Goal: Task Accomplishment & Management: Use online tool/utility

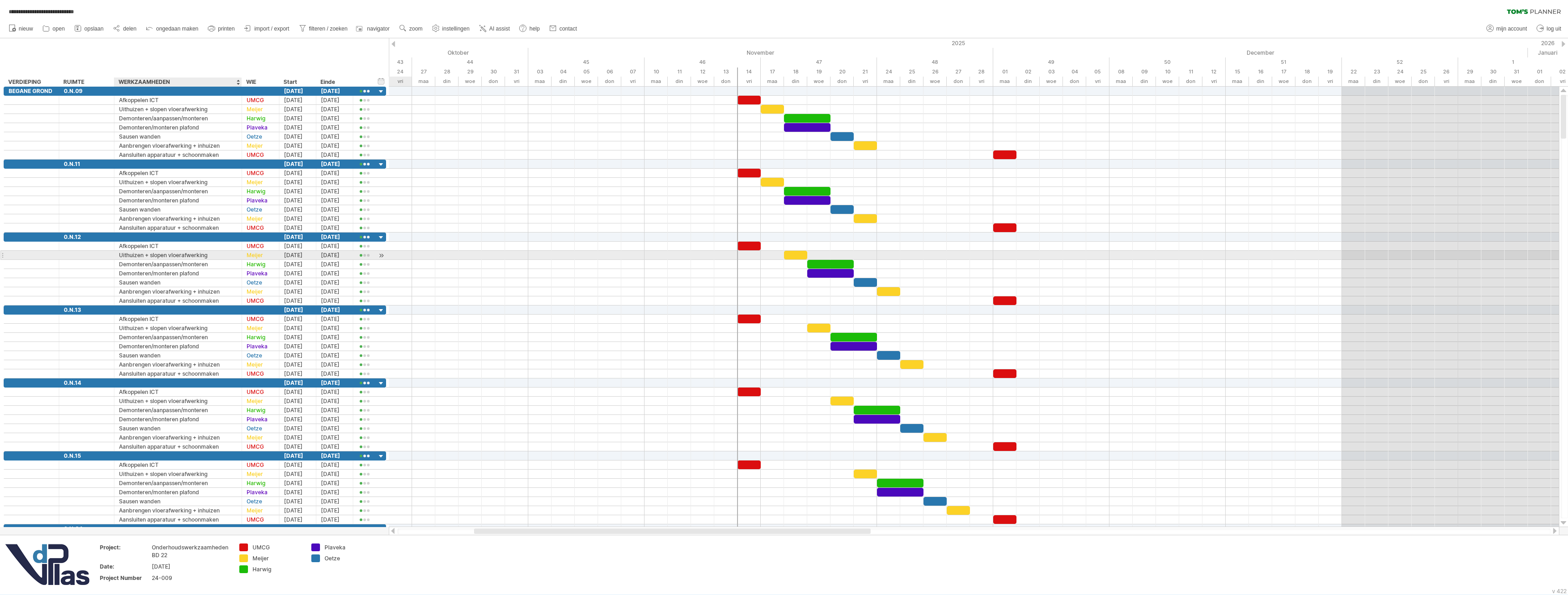
click at [167, 257] on div "Uithuizen + slopen vloerafwerking" at bounding box center [178, 255] width 118 height 9
drag, startPoint x: 217, startPoint y: 253, endPoint x: 147, endPoint y: 258, distance: 70.2
click at [147, 258] on input "**********" at bounding box center [178, 255] width 118 height 9
type input "*********"
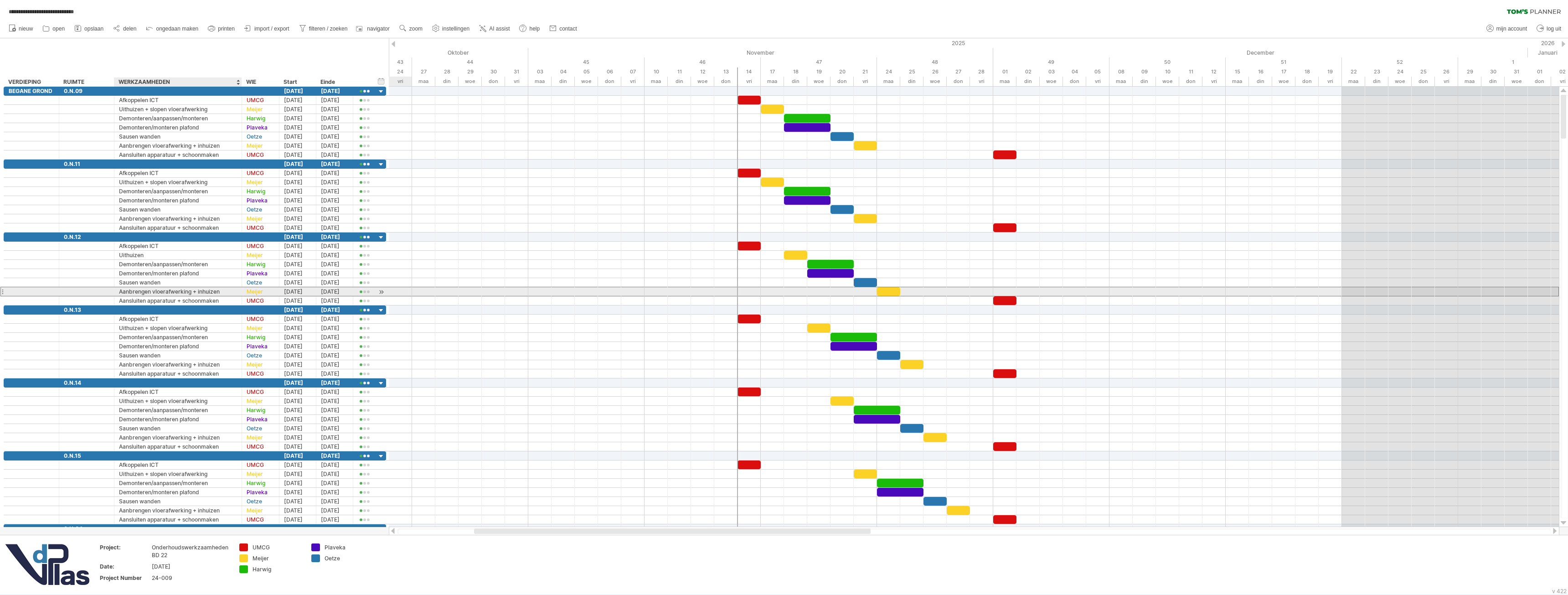
click at [201, 294] on div "Aanbrengen vloerafwerking + inhuizen" at bounding box center [178, 292] width 118 height 9
drag, startPoint x: 196, startPoint y: 292, endPoint x: 104, endPoint y: 287, distance: 92.1
click at [104, 287] on div "**********" at bounding box center [195, 292] width 382 height 10
click at [194, 294] on div "Aanbrengen vloerafwerking + inhuizen" at bounding box center [178, 292] width 118 height 9
click at [193, 293] on input "**********" at bounding box center [178, 292] width 118 height 9
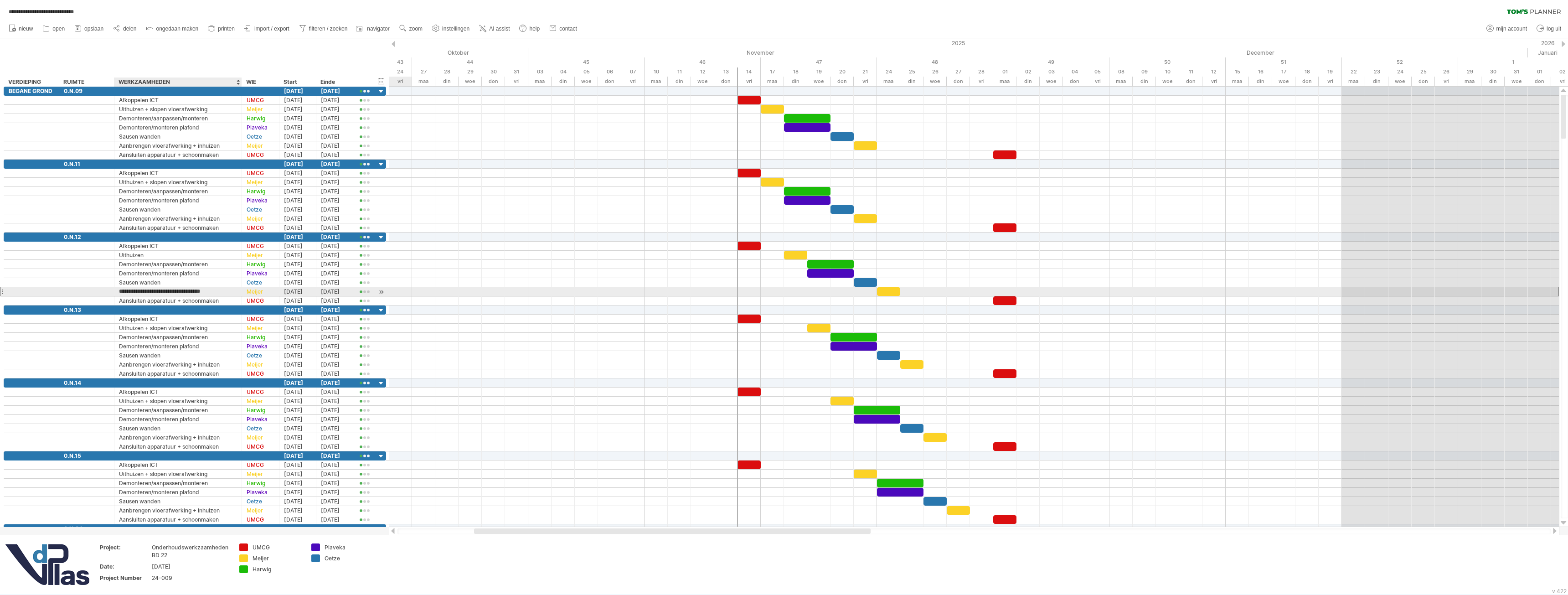
click at [193, 293] on input "**********" at bounding box center [178, 292] width 118 height 9
type input "********"
click at [186, 299] on div "Aansluiten apparatuur + schoonmaken" at bounding box center [178, 301] width 118 height 9
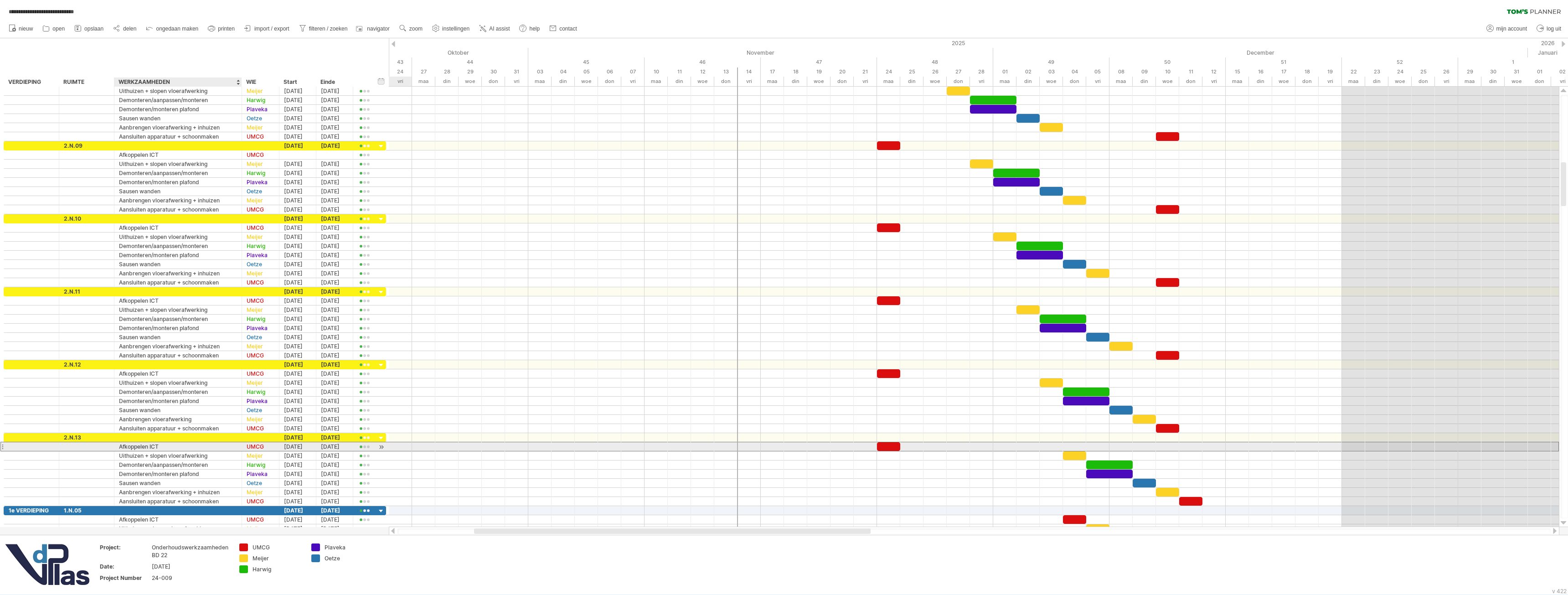
click at [146, 448] on div "Afkoppelen ICT" at bounding box center [178, 446] width 118 height 9
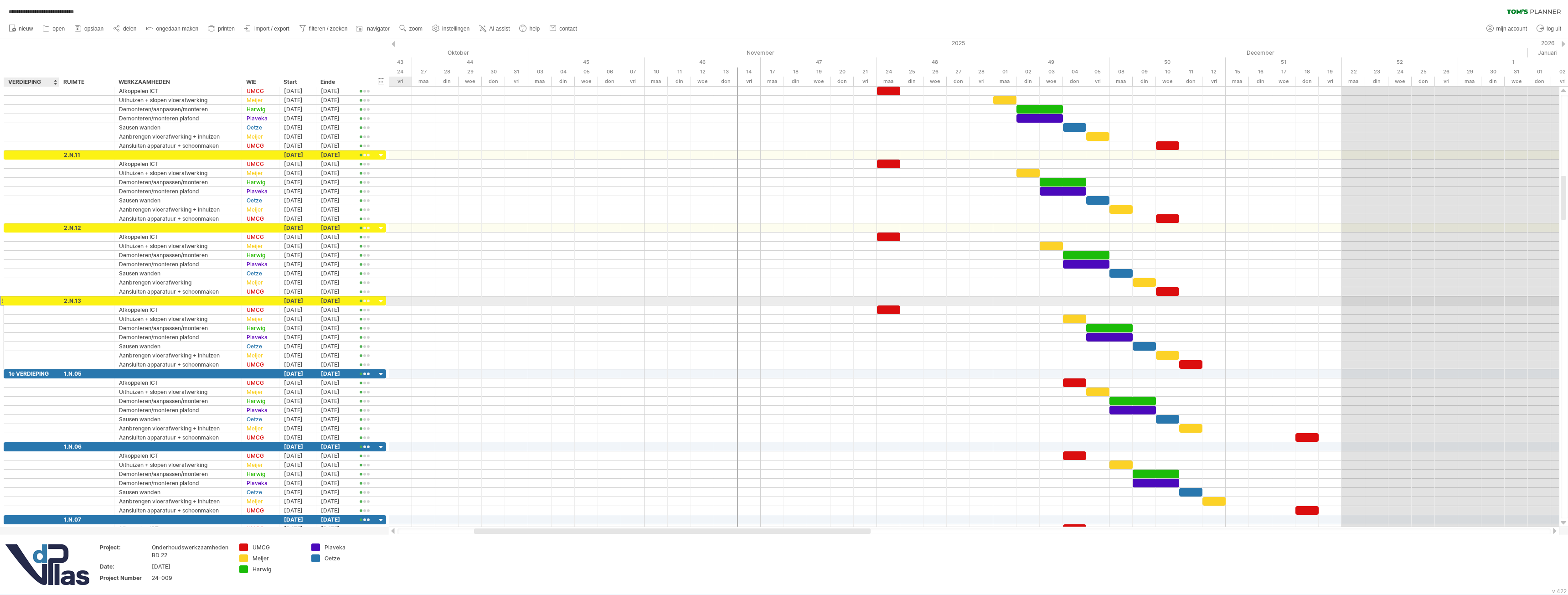
click at [25, 300] on div at bounding box center [31, 301] width 46 height 9
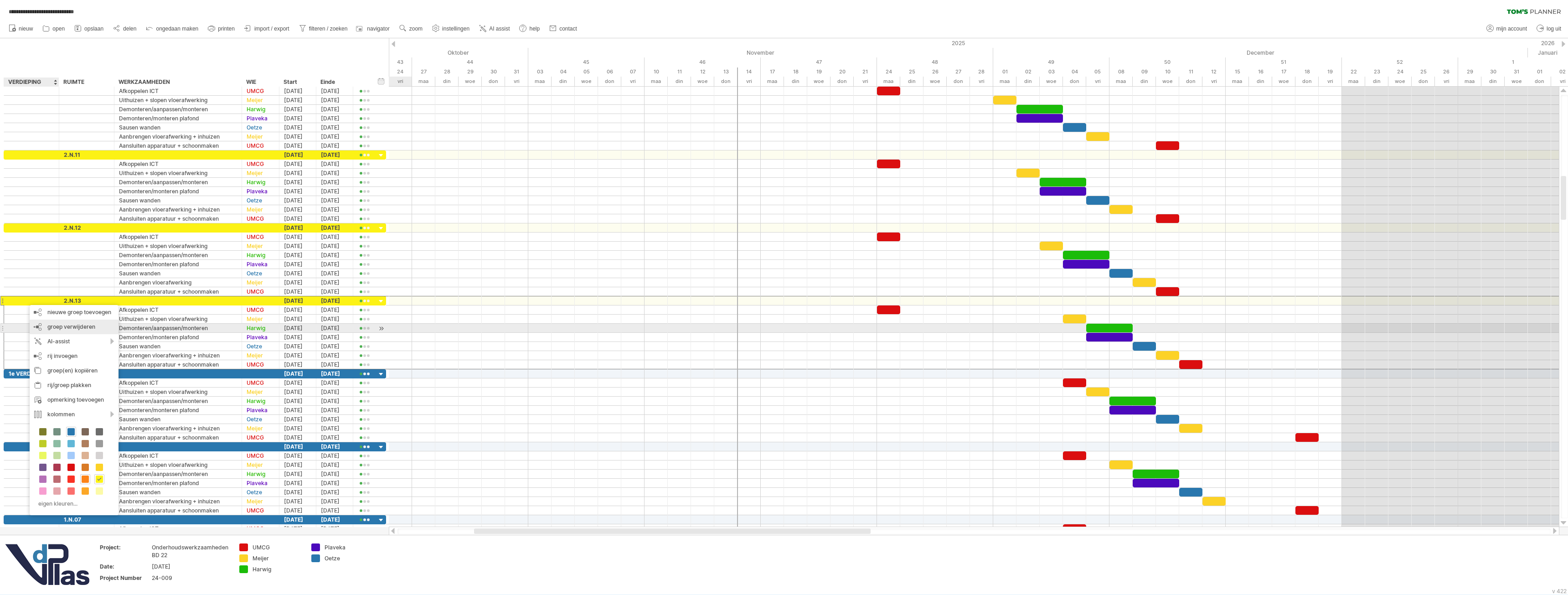
click at [57, 326] on span "groep verwijderen" at bounding box center [71, 326] width 48 height 7
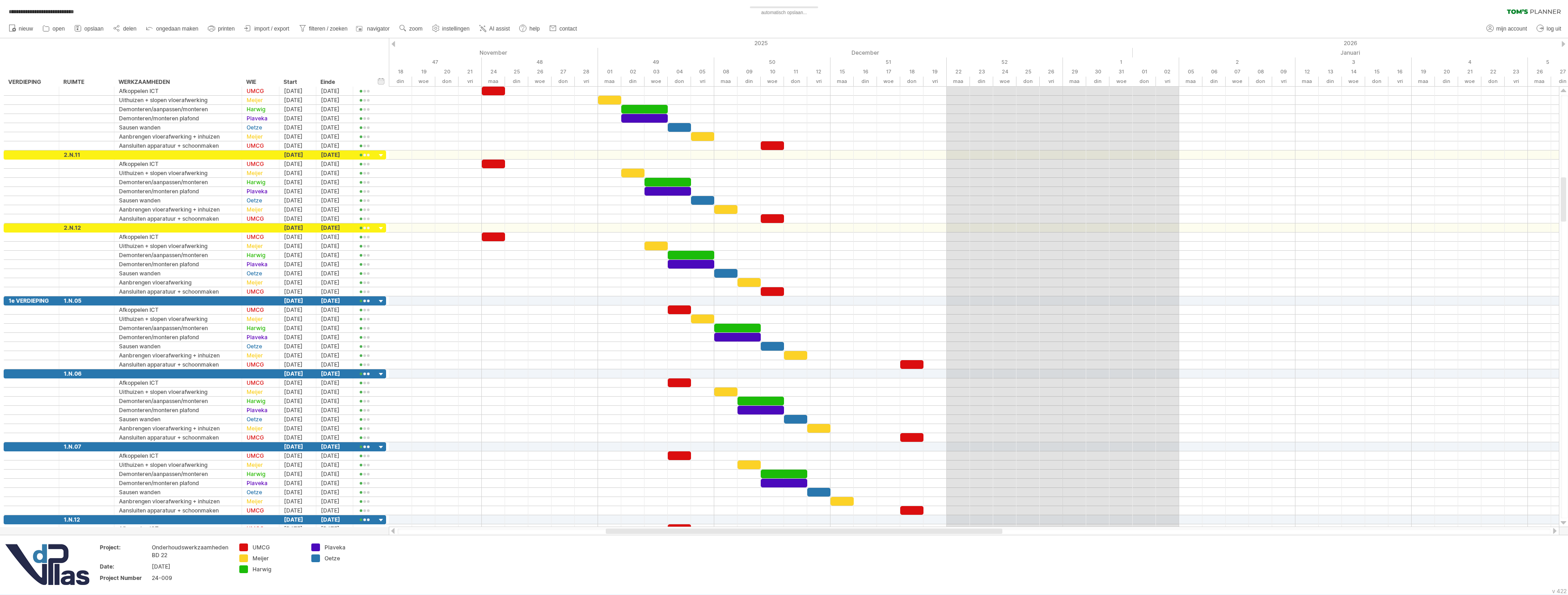
drag, startPoint x: 833, startPoint y: 533, endPoint x: 965, endPoint y: 528, distance: 132.1
click at [965, 528] on div at bounding box center [974, 531] width 1171 height 9
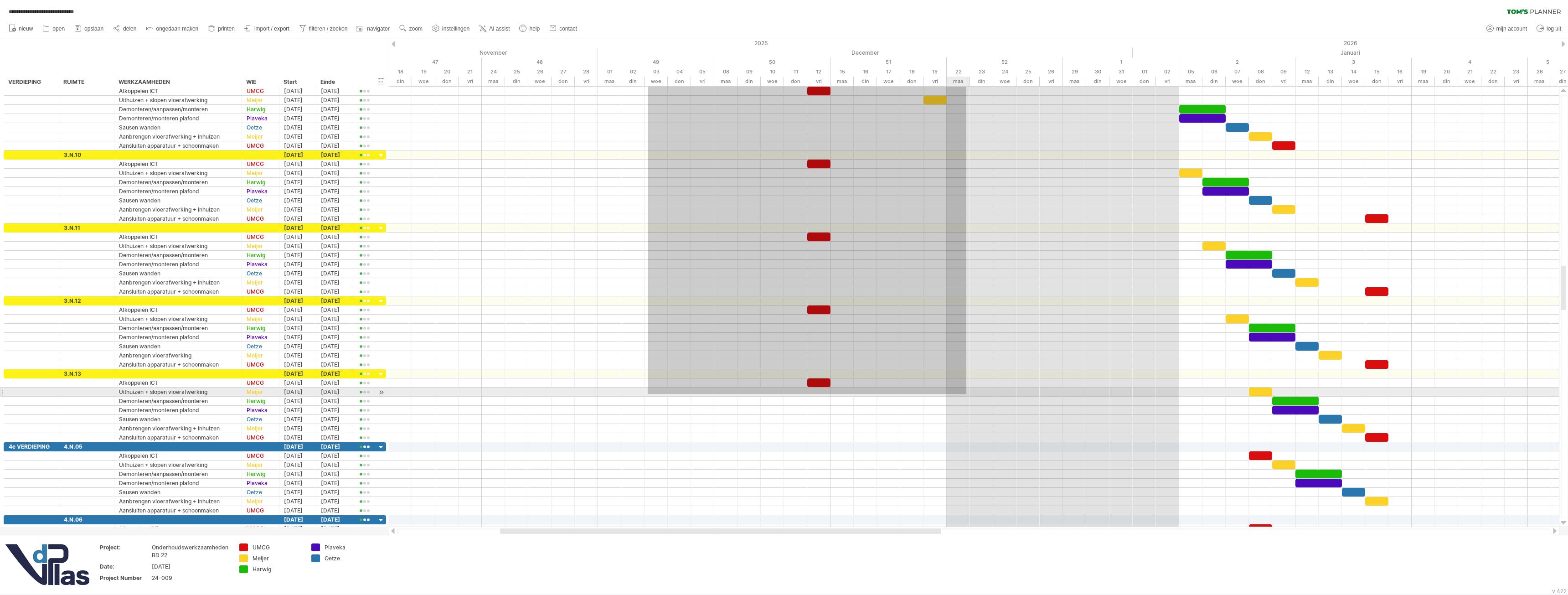
drag, startPoint x: 648, startPoint y: 164, endPoint x: 967, endPoint y: 394, distance: 393.3
click at [967, 394] on div at bounding box center [974, 310] width 1170 height 447
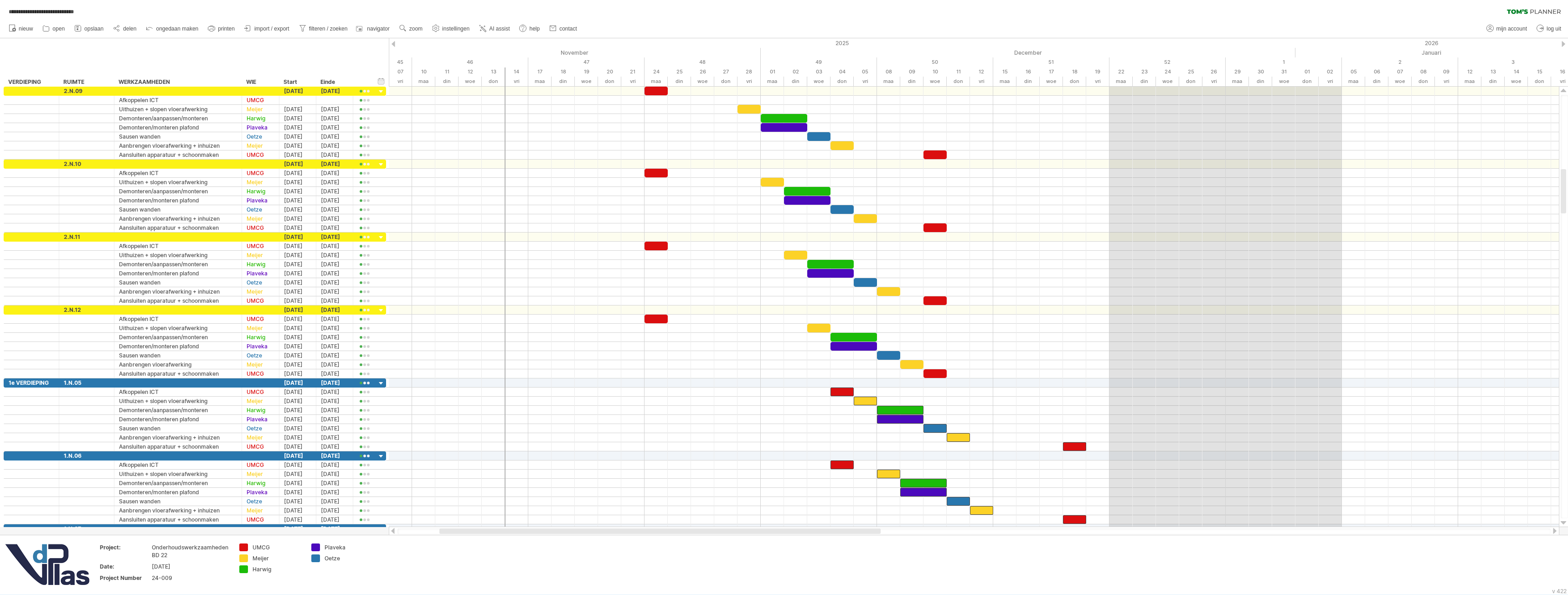
drag, startPoint x: 807, startPoint y: 529, endPoint x: 747, endPoint y: 530, distance: 60.0
click at [747, 530] on div at bounding box center [660, 531] width 441 height 5
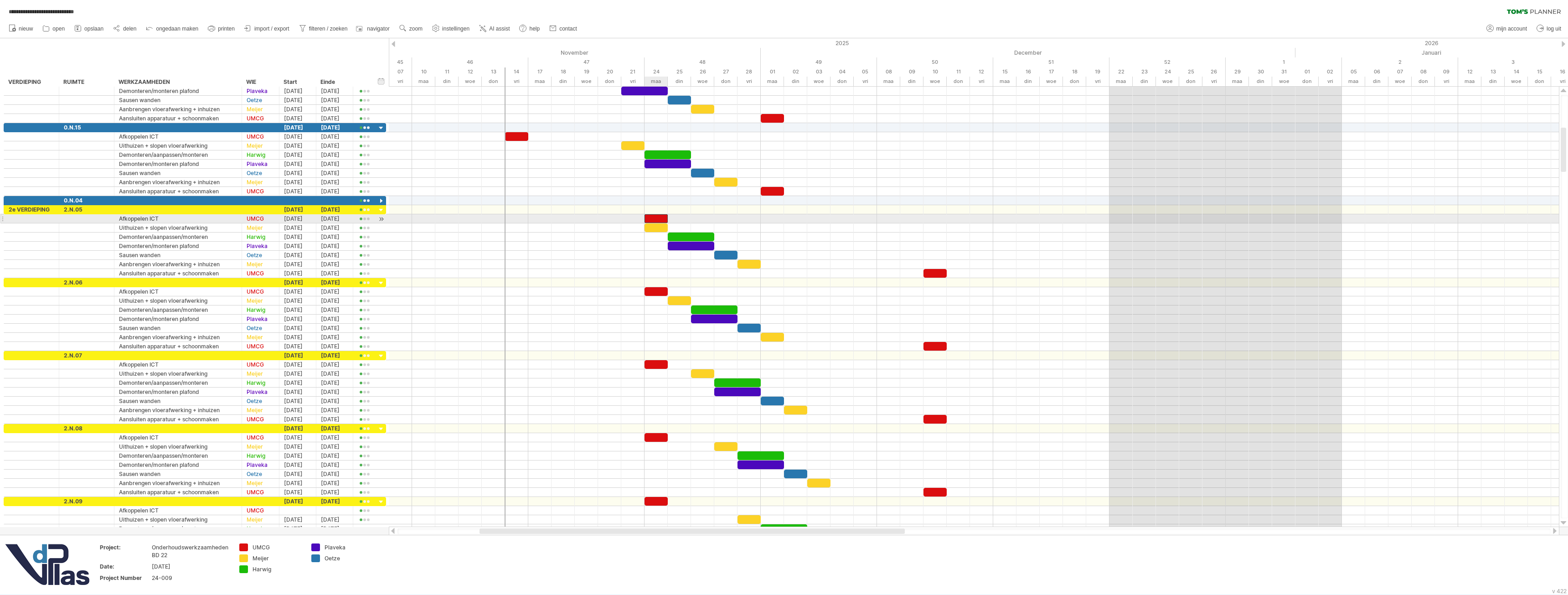
drag, startPoint x: 654, startPoint y: 219, endPoint x: 639, endPoint y: 222, distance: 15.3
click at [645, 222] on div at bounding box center [656, 219] width 23 height 9
click at [169, 28] on span "ongedaan maken" at bounding box center [177, 29] width 43 height 6
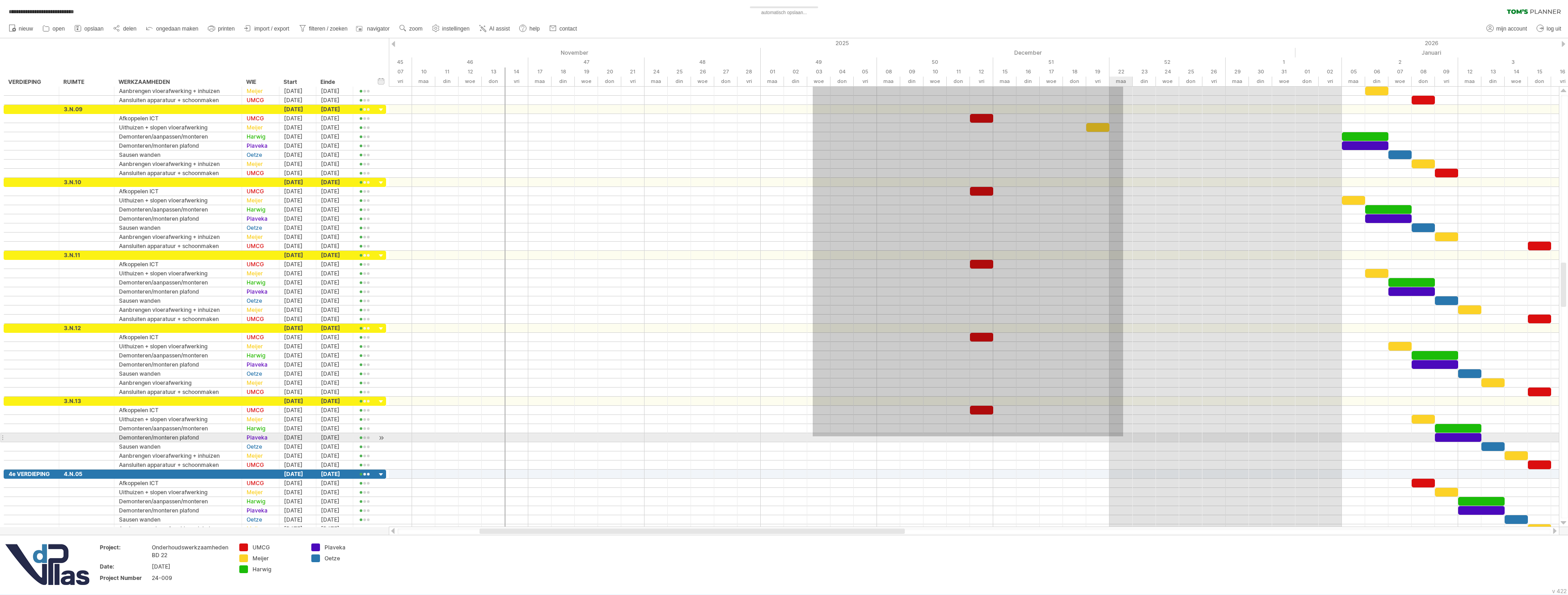
drag, startPoint x: 813, startPoint y: 245, endPoint x: 1123, endPoint y: 437, distance: 364.6
click at [1123, 437] on div at bounding box center [974, 310] width 1170 height 447
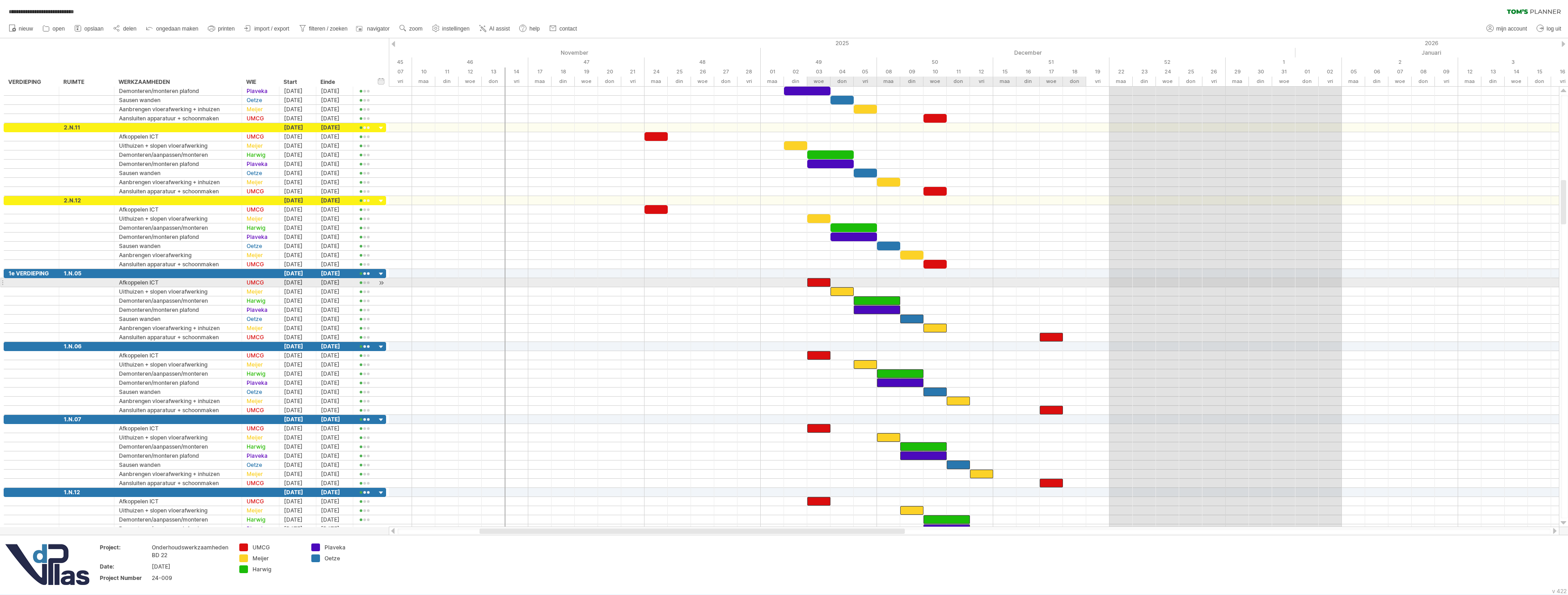
drag, startPoint x: 843, startPoint y: 284, endPoint x: 822, endPoint y: 286, distance: 21.1
click at [822, 286] on div at bounding box center [819, 283] width 23 height 9
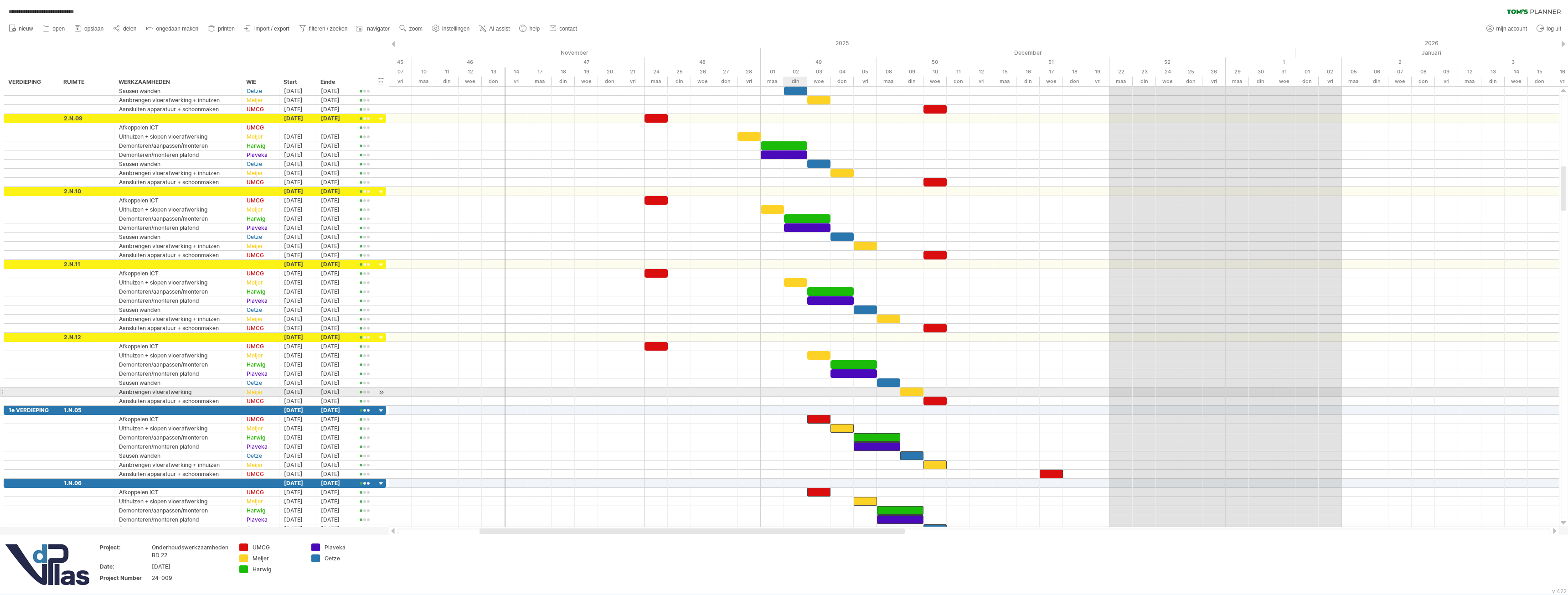
click at [796, 396] on div at bounding box center [974, 401] width 1170 height 9
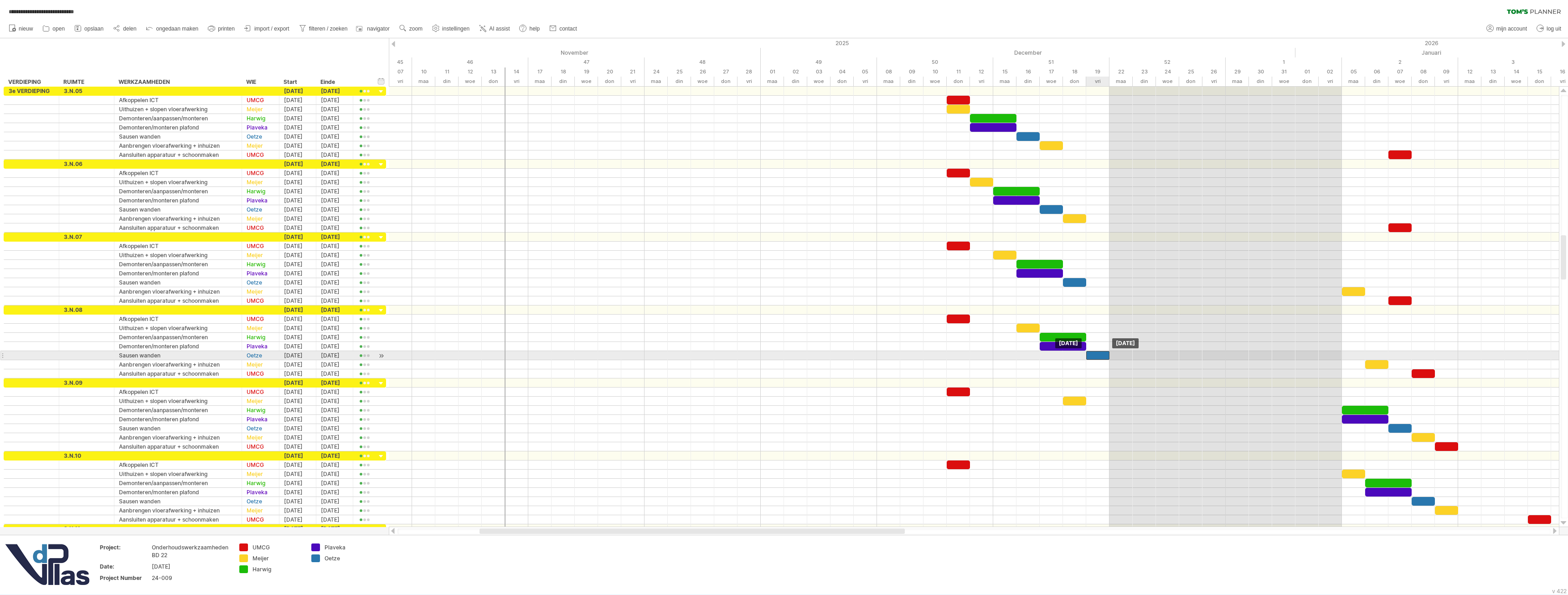
drag, startPoint x: 1358, startPoint y: 356, endPoint x: 1097, endPoint y: 356, distance: 261.0
click at [1097, 356] on div at bounding box center [1097, 356] width 23 height 9
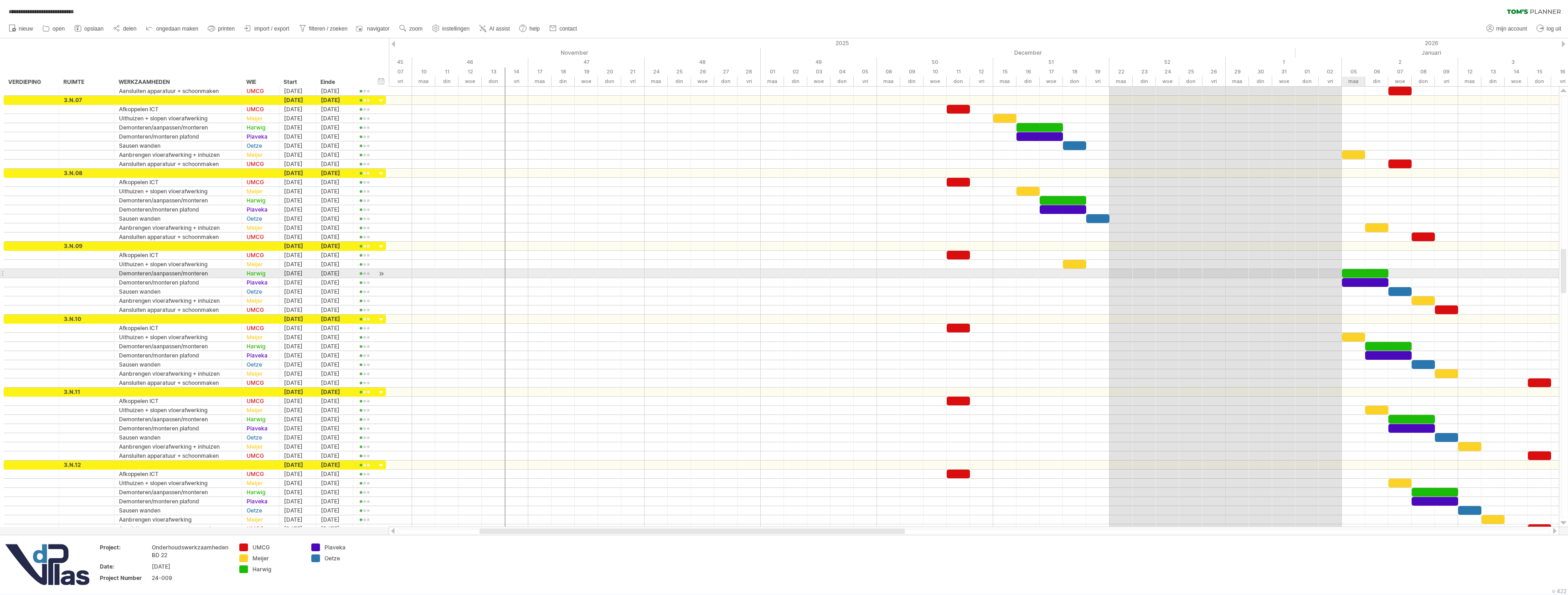
click at [1351, 270] on div at bounding box center [1365, 273] width 46 height 9
click at [1353, 281] on div at bounding box center [1365, 283] width 46 height 9
drag, startPoint x: 1304, startPoint y: 276, endPoint x: 1358, endPoint y: 271, distance: 54.2
click at [1358, 271] on div at bounding box center [1365, 273] width 46 height 9
click at [1370, 272] on div at bounding box center [1365, 273] width 46 height 9
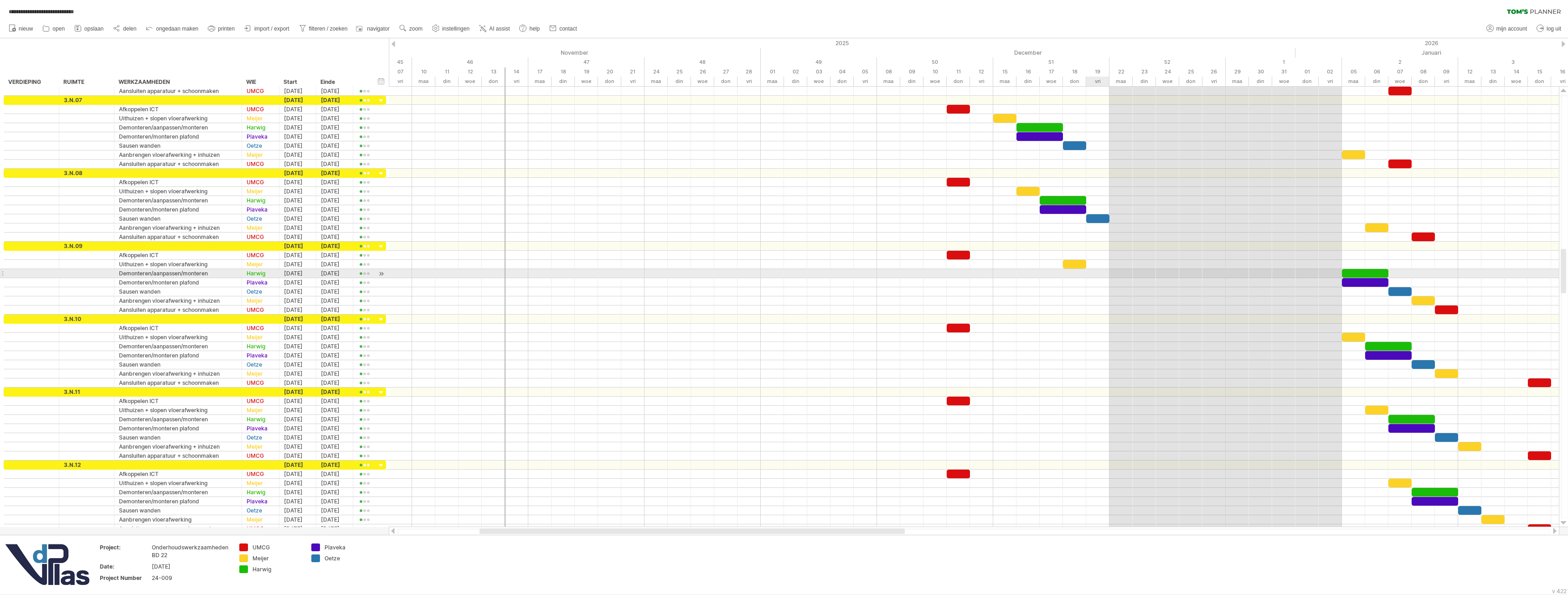
click at [1104, 274] on div at bounding box center [974, 273] width 1170 height 9
click at [1355, 272] on div at bounding box center [1365, 273] width 46 height 9
click at [1345, 298] on div at bounding box center [974, 301] width 1170 height 9
click at [1355, 273] on div at bounding box center [1365, 273] width 46 height 9
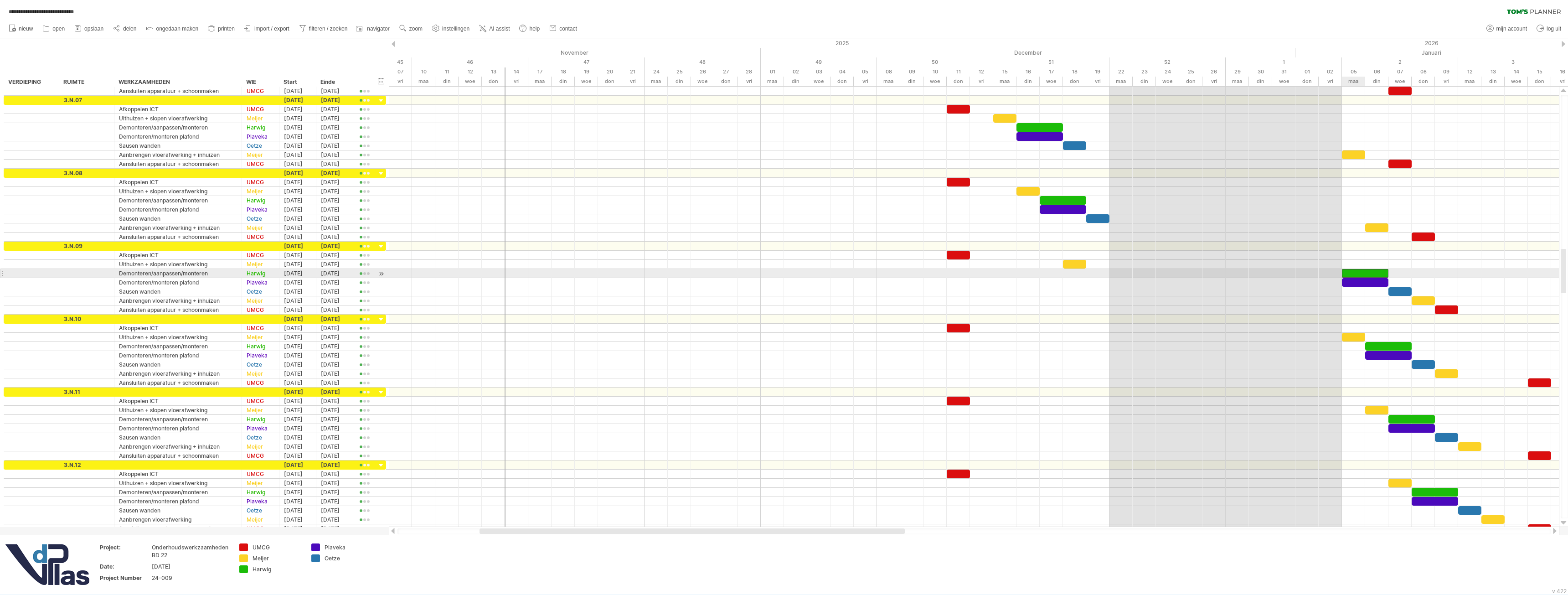
click at [1355, 273] on div at bounding box center [1365, 273] width 46 height 9
click at [1095, 272] on div at bounding box center [974, 273] width 1170 height 9
click at [1373, 273] on div at bounding box center [1365, 273] width 46 height 9
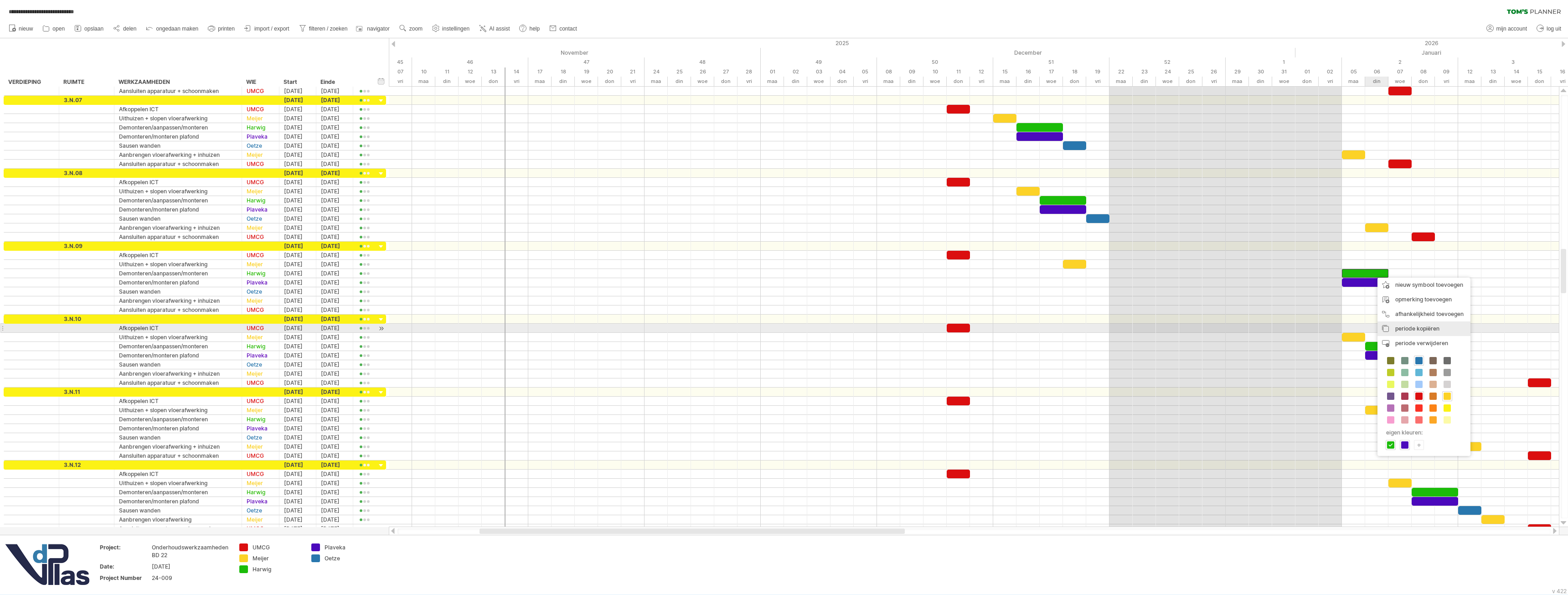
click at [1406, 326] on span "periode kopiëren" at bounding box center [1417, 328] width 44 height 7
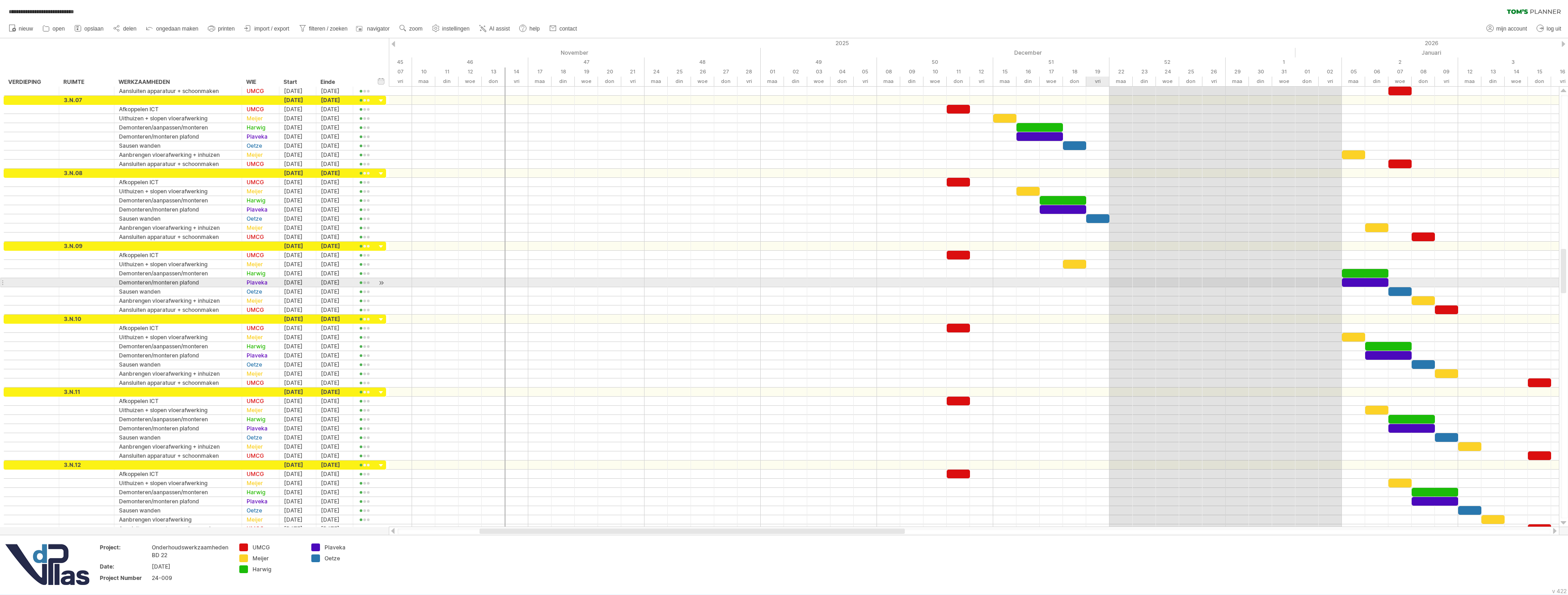
click at [1104, 281] on div at bounding box center [974, 283] width 1170 height 9
drag, startPoint x: 1133, startPoint y: 319, endPoint x: 1129, endPoint y: 314, distance: 6.4
click at [1133, 319] on div "periode/symbool plakken" at bounding box center [1155, 322] width 93 height 15
drag, startPoint x: 1124, startPoint y: 283, endPoint x: 1110, endPoint y: 283, distance: 14.0
click at [1110, 283] on div at bounding box center [1121, 283] width 46 height 9
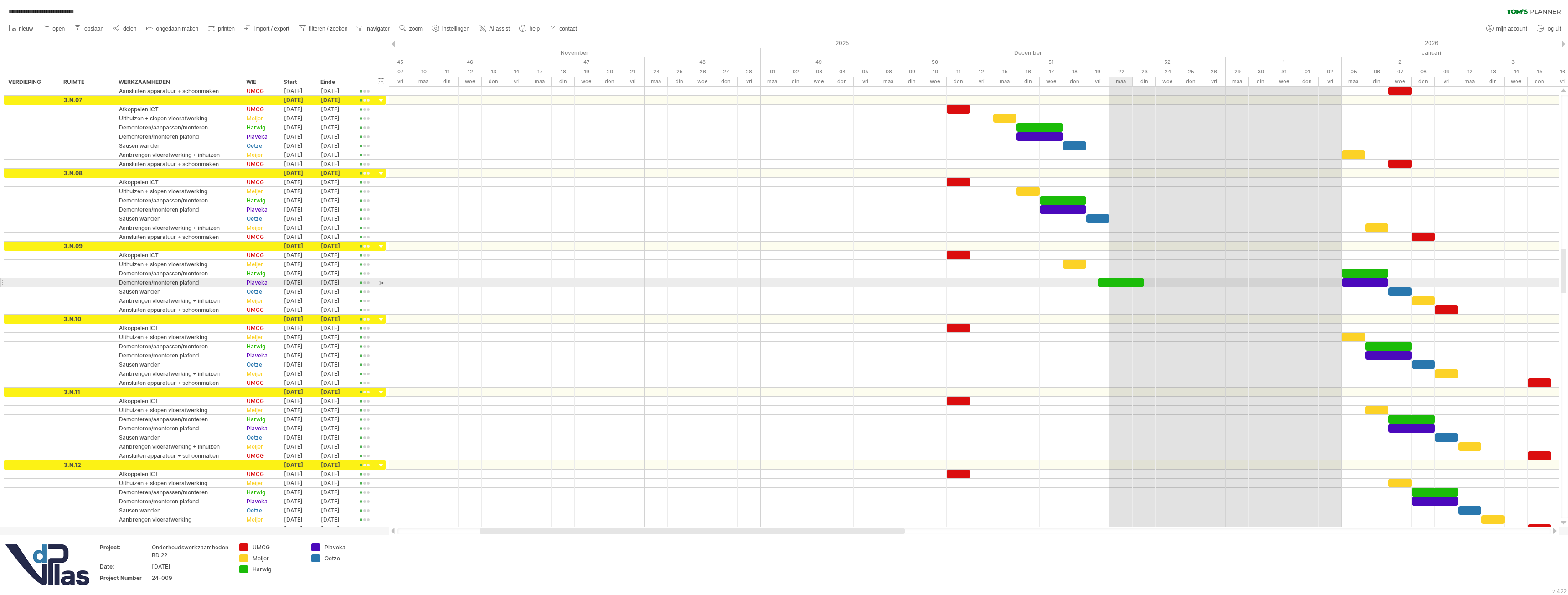
click at [1110, 283] on div at bounding box center [1121, 283] width 46 height 9
drag, startPoint x: 1117, startPoint y: 282, endPoint x: 1108, endPoint y: 281, distance: 9.1
click at [1108, 281] on div at bounding box center [1109, 283] width 46 height 9
drag, startPoint x: 1132, startPoint y: 281, endPoint x: 1106, endPoint y: 281, distance: 26.0
click at [1106, 281] on div at bounding box center [1097, 283] width 23 height 9
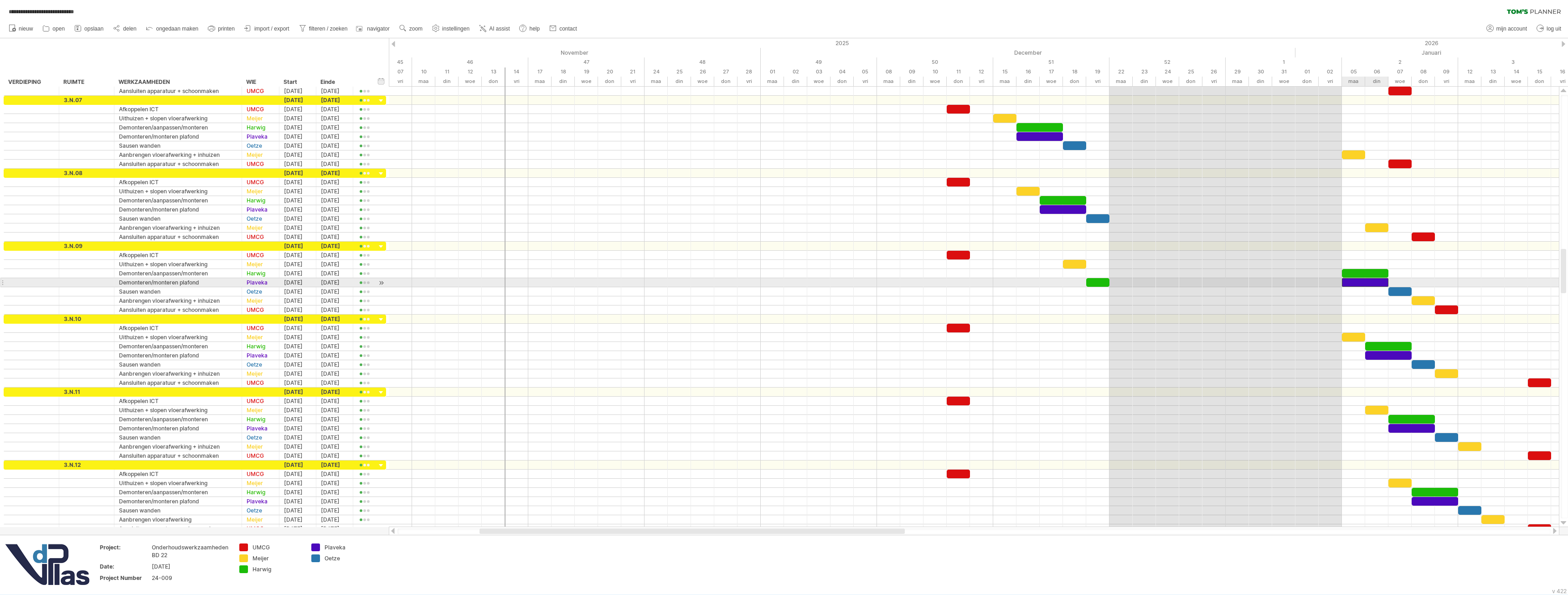
click at [1349, 281] on div at bounding box center [1365, 283] width 46 height 9
click at [1346, 283] on div at bounding box center [1365, 283] width 46 height 9
drag, startPoint x: 1348, startPoint y: 283, endPoint x: 1354, endPoint y: 283, distance: 6.0
click at [1354, 283] on div at bounding box center [1365, 283] width 46 height 9
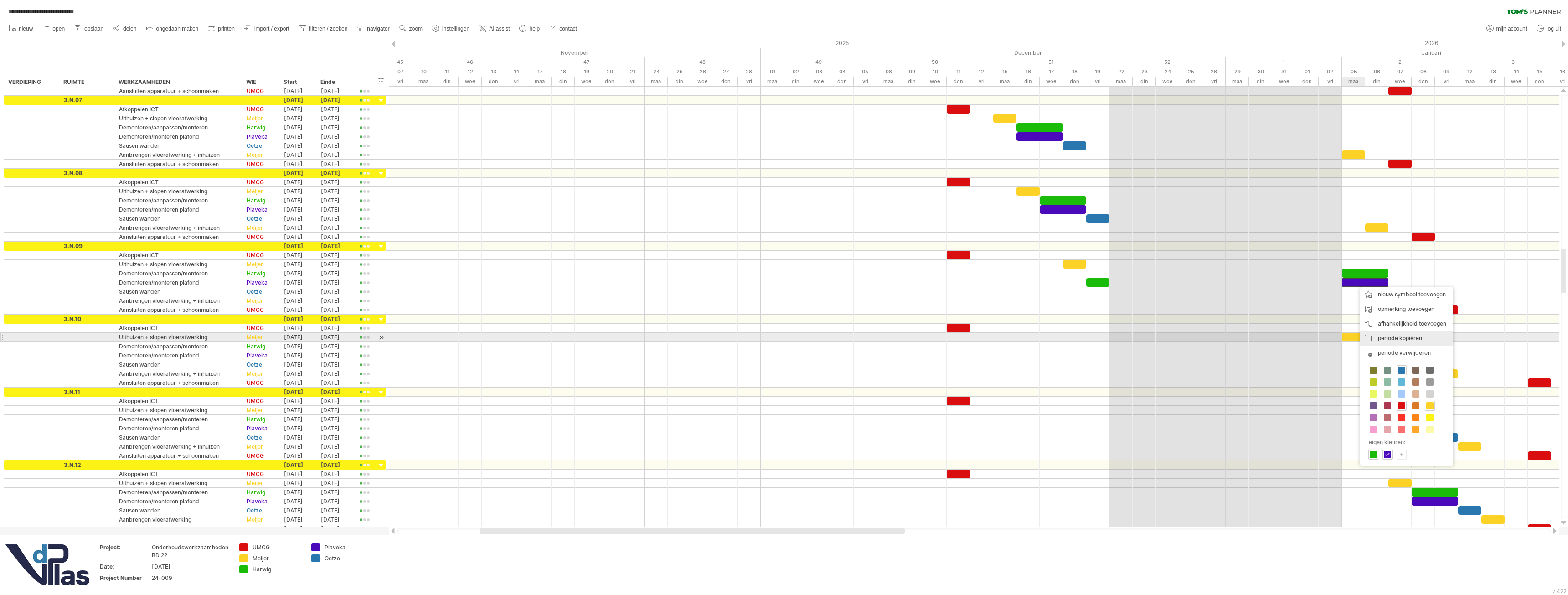
click at [1382, 334] on div "periode kopiëren periodes/symbolen kopiëren" at bounding box center [1407, 339] width 93 height 15
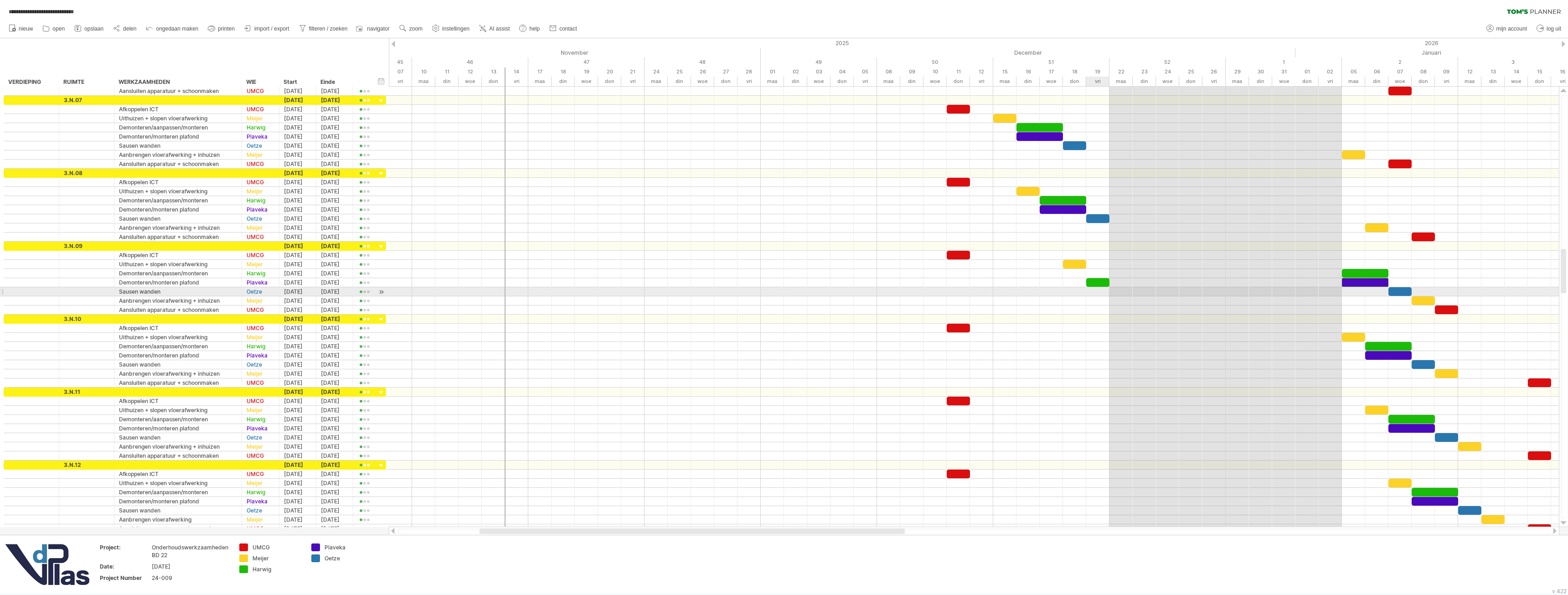
click at [1098, 292] on div at bounding box center [974, 292] width 1170 height 9
click at [1129, 331] on div "periode/symbool plakken" at bounding box center [1149, 333] width 93 height 15
drag, startPoint x: 1111, startPoint y: 288, endPoint x: 1104, endPoint y: 290, distance: 7.3
click at [1104, 290] on div at bounding box center [1109, 292] width 46 height 9
drag, startPoint x: 1132, startPoint y: 288, endPoint x: 1110, endPoint y: 290, distance: 22.1
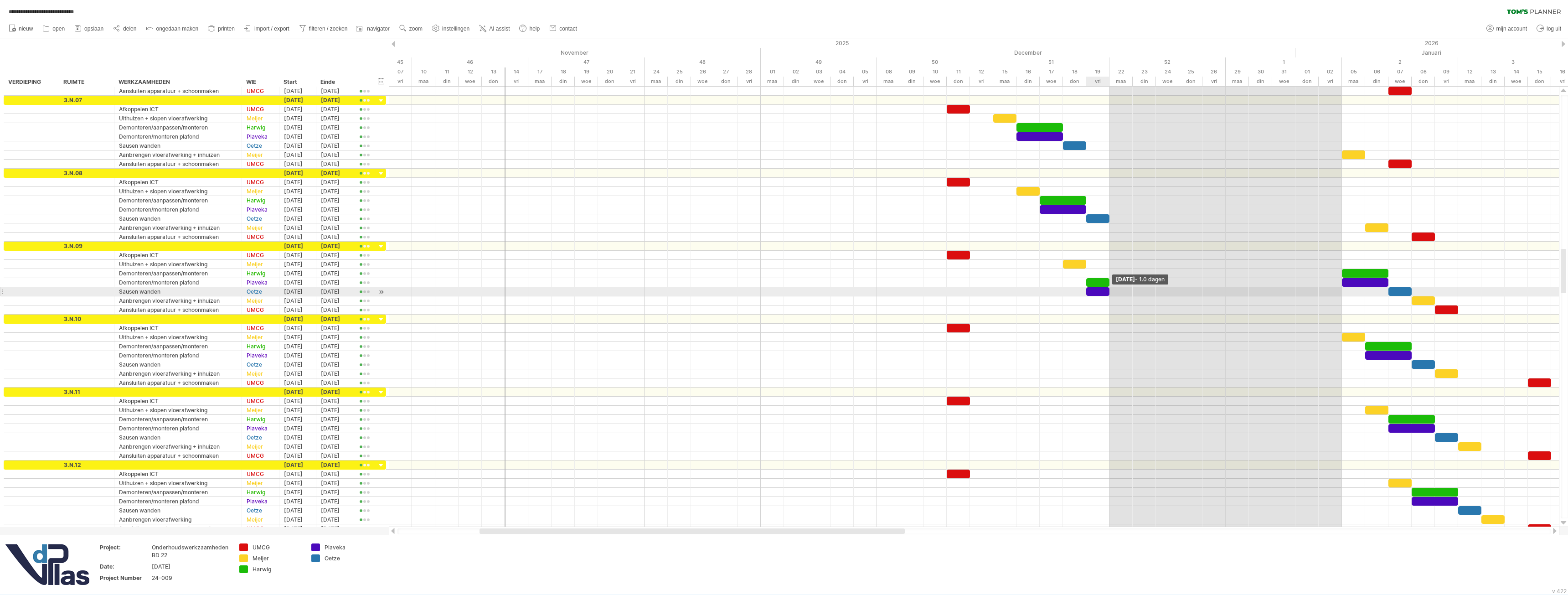
click at [1110, 290] on span at bounding box center [1110, 292] width 4 height 9
drag, startPoint x: 1086, startPoint y: 287, endPoint x: 1076, endPoint y: 279, distance: 12.8
drag, startPoint x: 1093, startPoint y: 281, endPoint x: 1093, endPoint y: 275, distance: 6.0
drag, startPoint x: 890, startPoint y: 534, endPoint x: 908, endPoint y: 533, distance: 18.0
click at [908, 533] on div at bounding box center [974, 532] width 1153 height 6
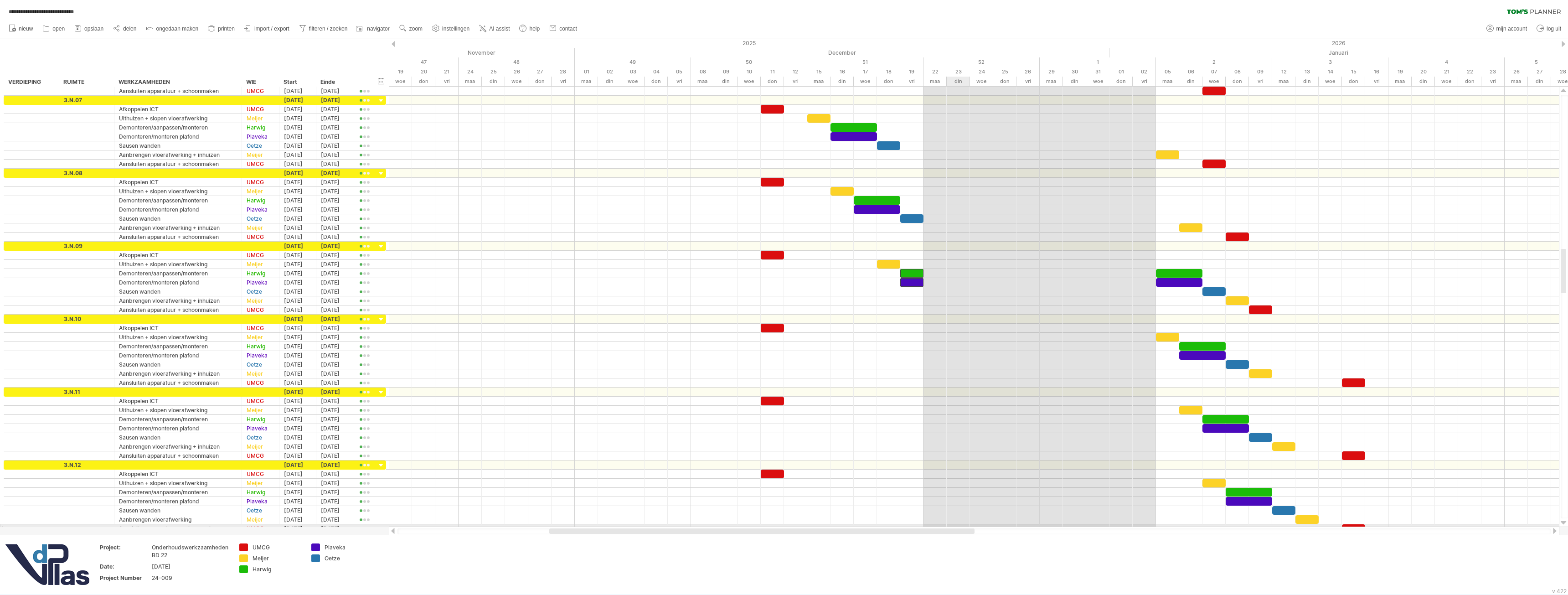
drag, startPoint x: 892, startPoint y: 531, endPoint x: 968, endPoint y: 520, distance: 76.8
click at [963, 526] on div "**********" at bounding box center [784, 297] width 1568 height 595
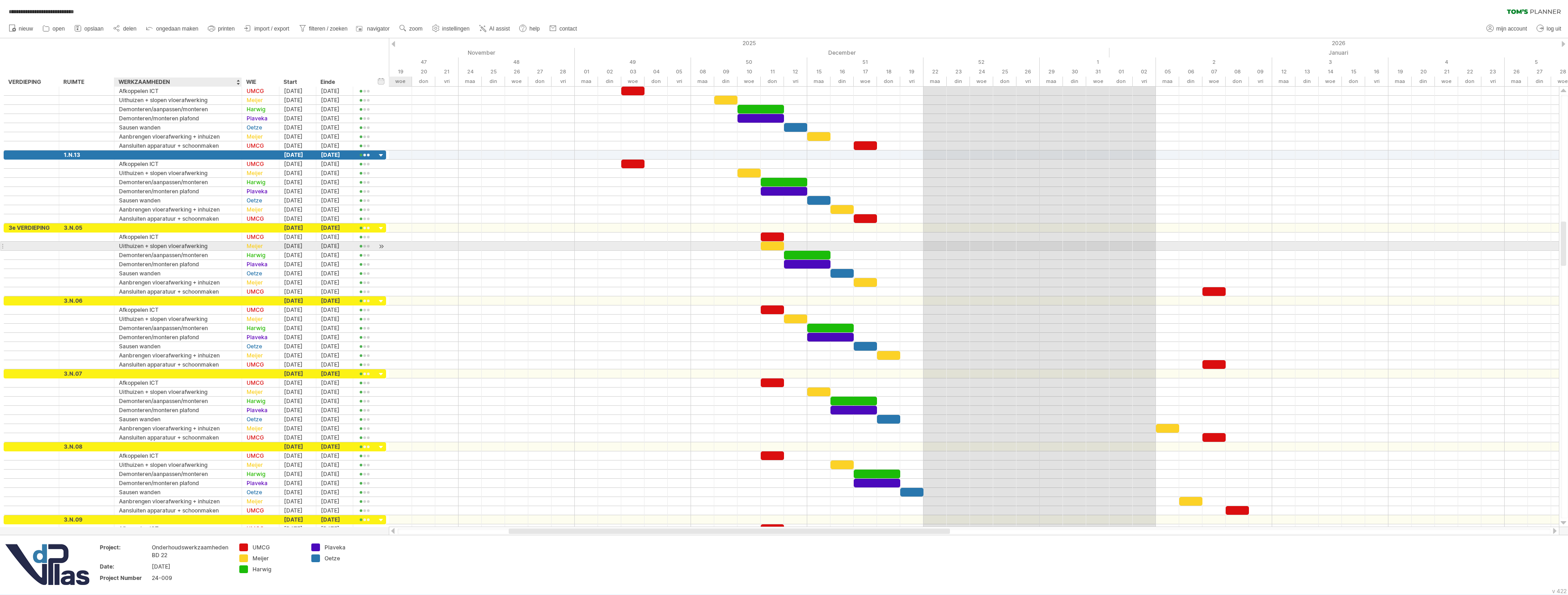
click at [173, 247] on div "Uithuizen + slopen vloerafwerking" at bounding box center [178, 246] width 118 height 9
click at [216, 242] on input "**********" at bounding box center [178, 246] width 118 height 9
click at [214, 245] on input "**********" at bounding box center [178, 246] width 118 height 9
drag, startPoint x: 214, startPoint y: 245, endPoint x: 175, endPoint y: 246, distance: 39.0
click at [175, 246] on input "**********" at bounding box center [178, 246] width 118 height 9
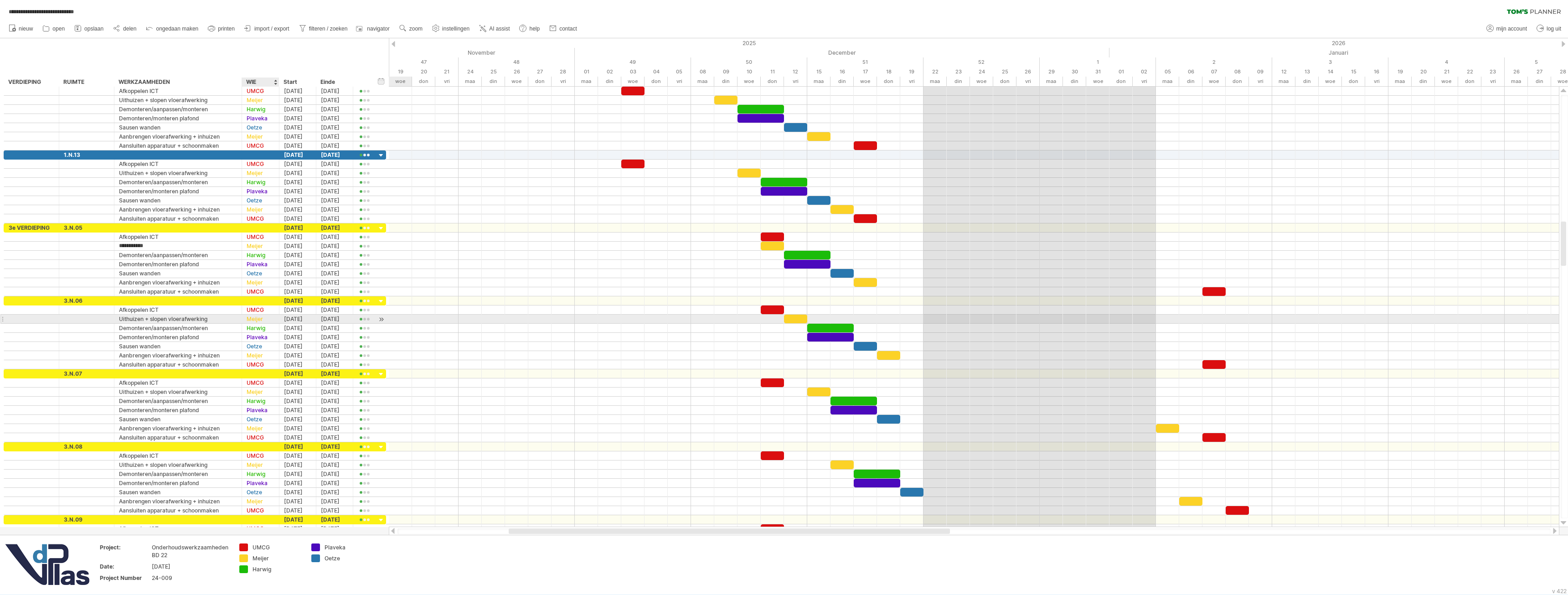
type input "*********"
click at [155, 283] on div "Aanbrengen vloerafwerking + inhuizen" at bounding box center [178, 283] width 118 height 9
click at [155, 283] on input "**********" at bounding box center [178, 283] width 118 height 9
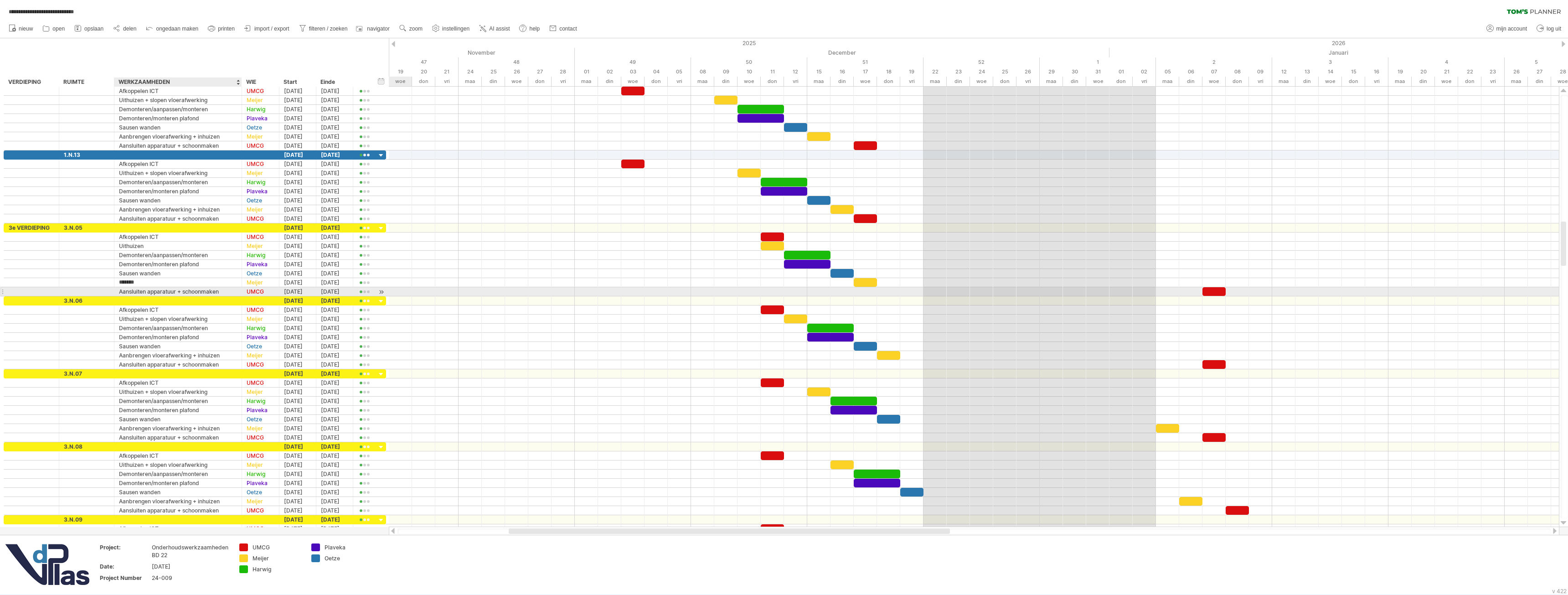
type input "********"
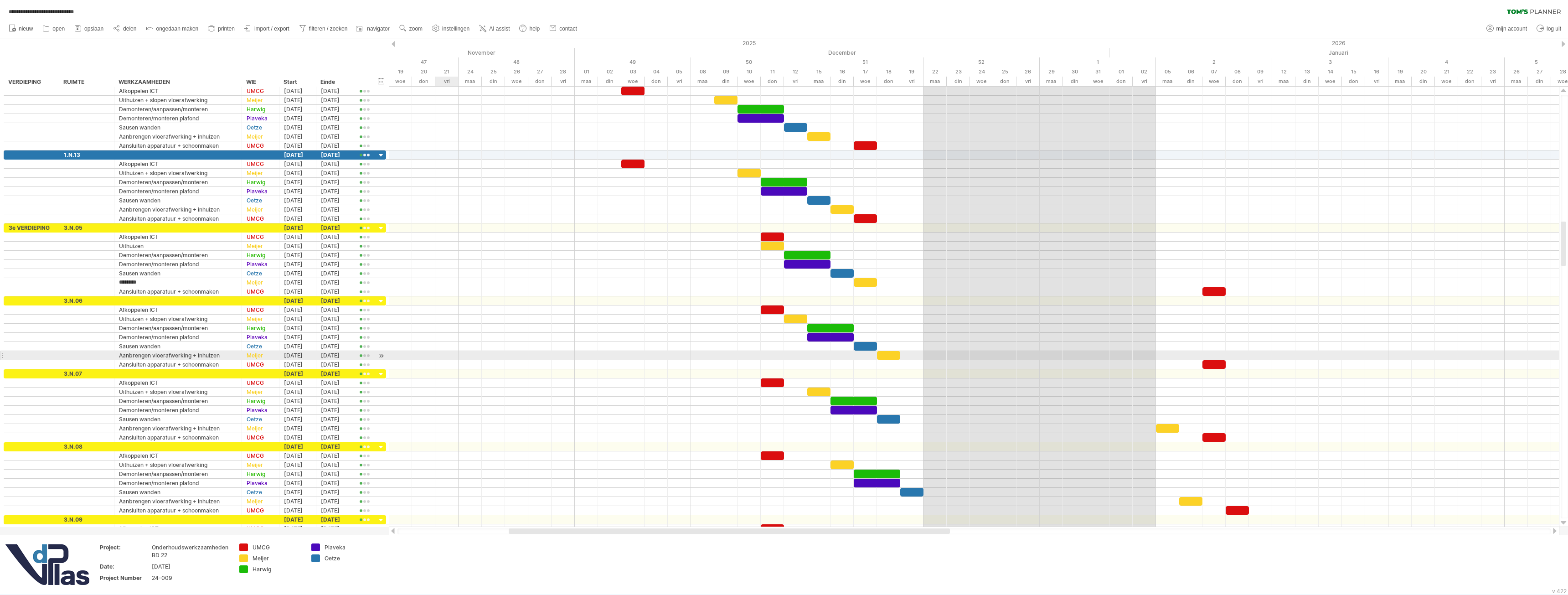
click at [444, 355] on div at bounding box center [974, 356] width 1170 height 9
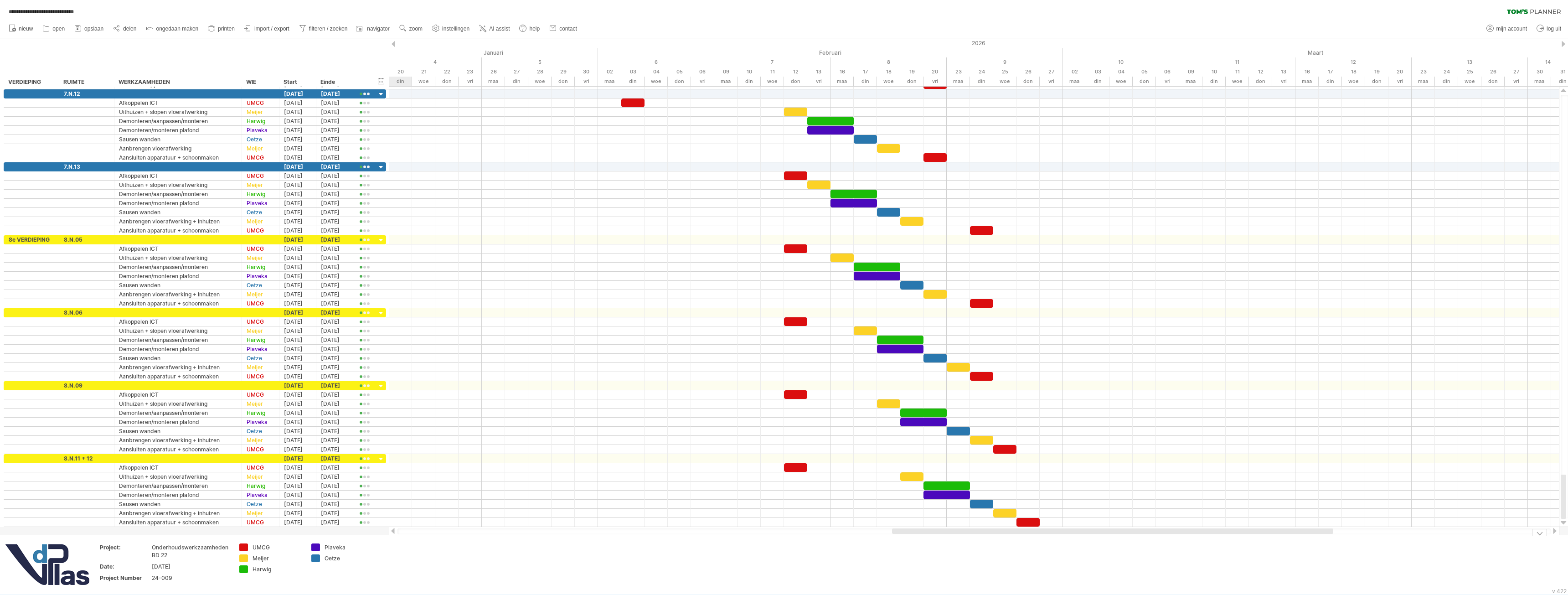
drag, startPoint x: 660, startPoint y: 531, endPoint x: 1045, endPoint y: 503, distance: 386.0
click at [1045, 548] on div "**********" at bounding box center [784, 297] width 1568 height 595
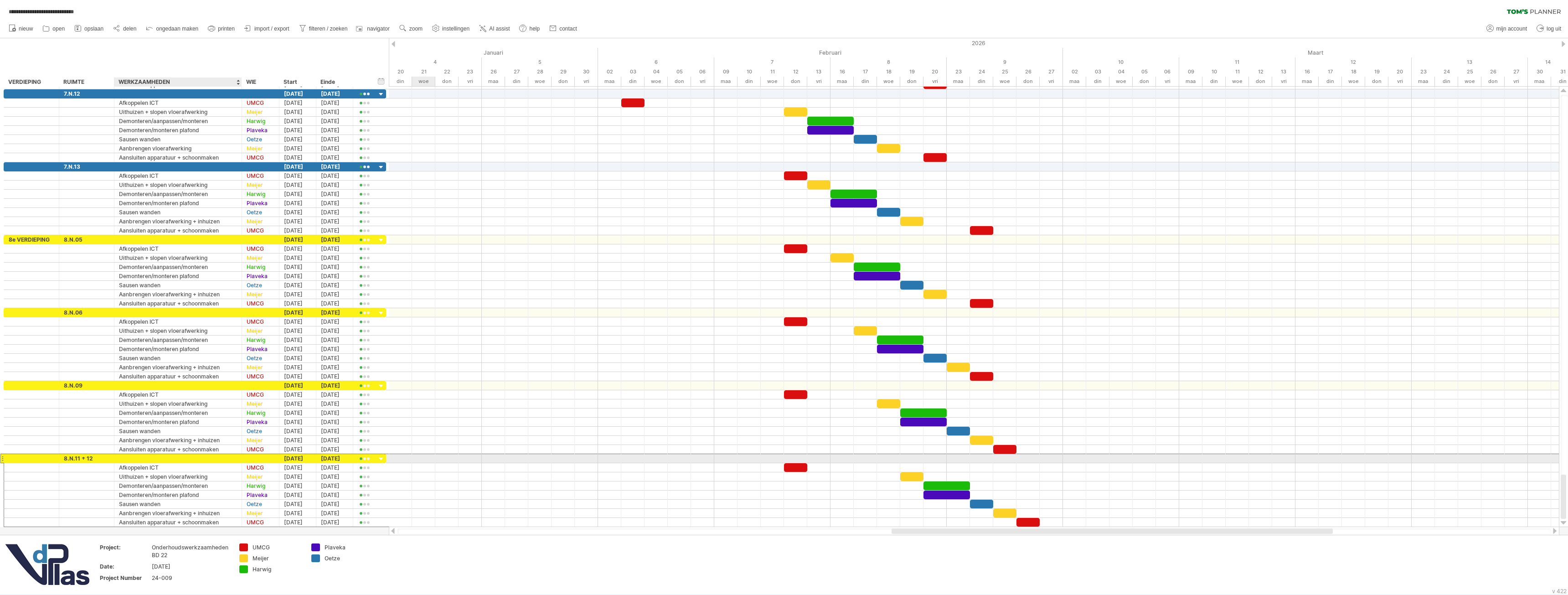
click at [133, 456] on div at bounding box center [178, 459] width 118 height 9
click at [172, 465] on div "groep(en) kopiëren" at bounding box center [182, 465] width 89 height 15
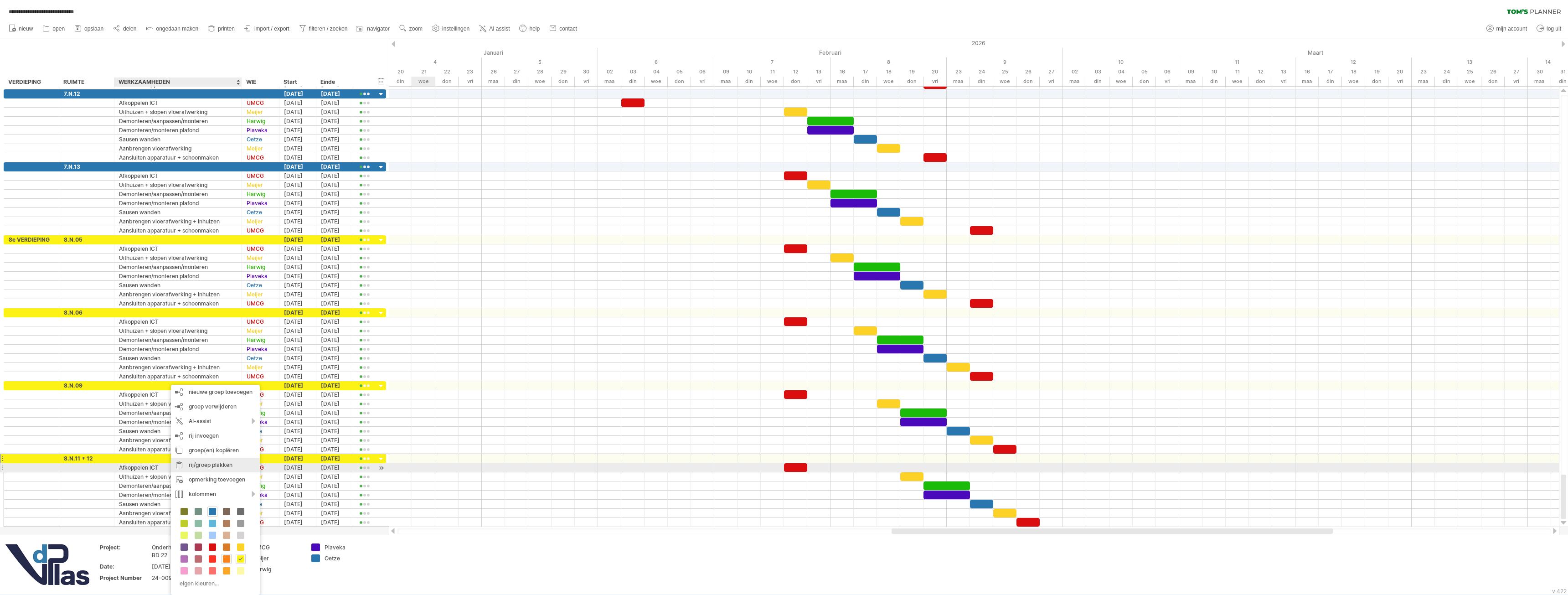
click at [207, 464] on div "rij/groep plakken" at bounding box center [215, 465] width 89 height 15
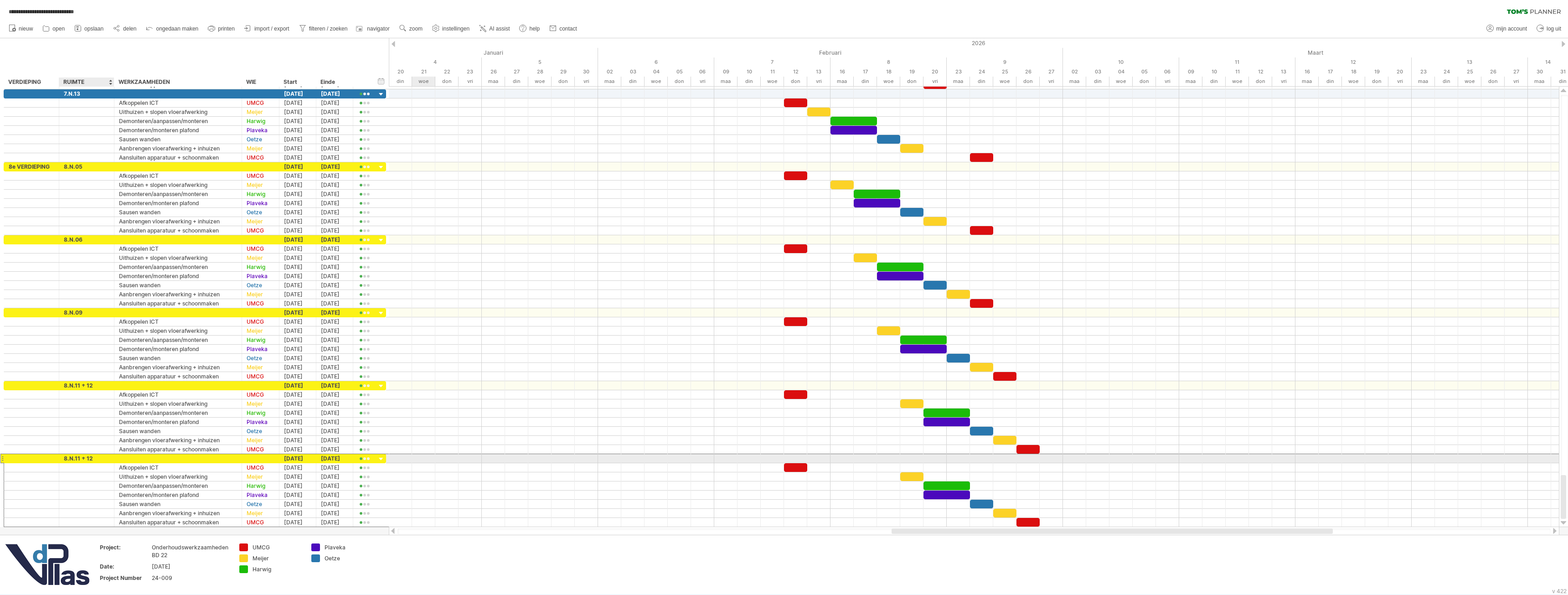
click at [96, 458] on div "8.N.11 + 12" at bounding box center [86, 459] width 46 height 9
click at [0, 0] on input "**********" at bounding box center [0, 0] width 0 height 0
type input "******"
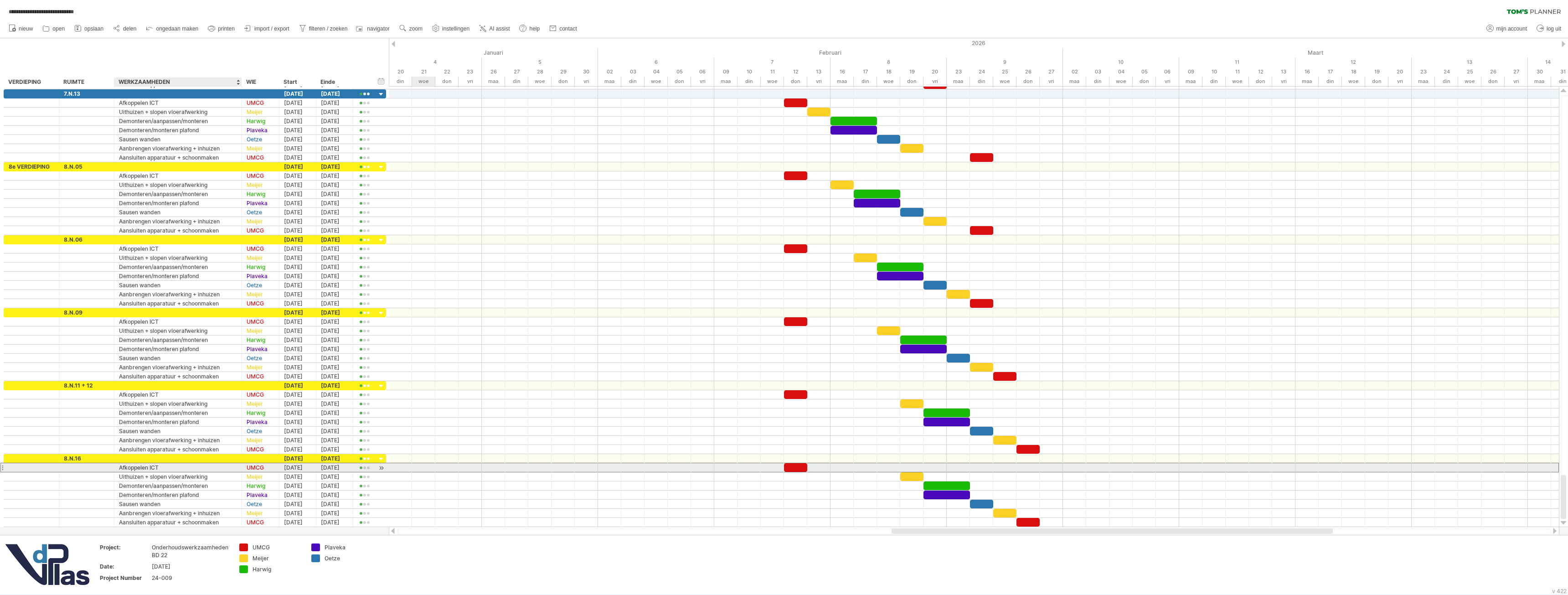
click at [153, 466] on div "Afkoppelen ICT" at bounding box center [178, 468] width 118 height 9
click at [186, 477] on div "Uithuizen + slopen vloerafwerking" at bounding box center [178, 477] width 118 height 9
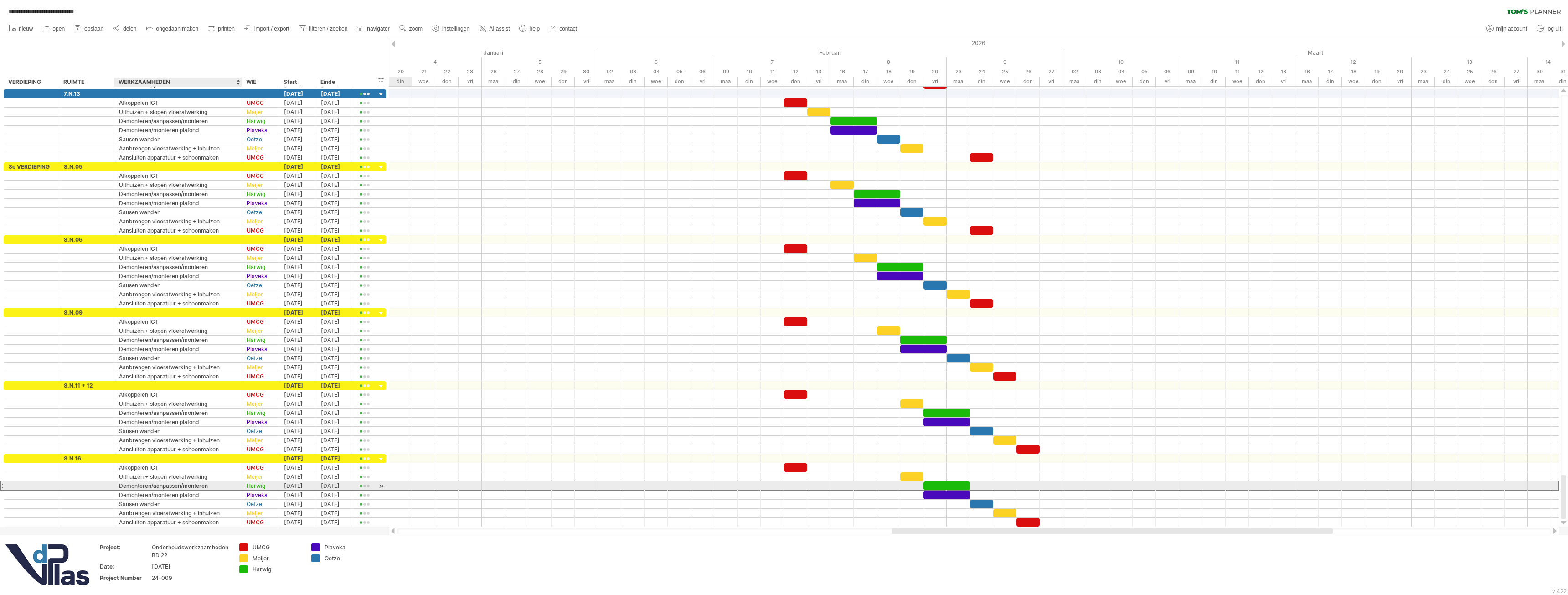
click at [198, 487] on div "Demonteren/aanpassen/monteren" at bounding box center [178, 486] width 118 height 9
click at [76, 486] on div "rij verwijderen geselecteerde rijen verwijderen" at bounding box center [113, 486] width 105 height 15
click at [109, 488] on span "rij verwijderen" at bounding box center [117, 485] width 38 height 7
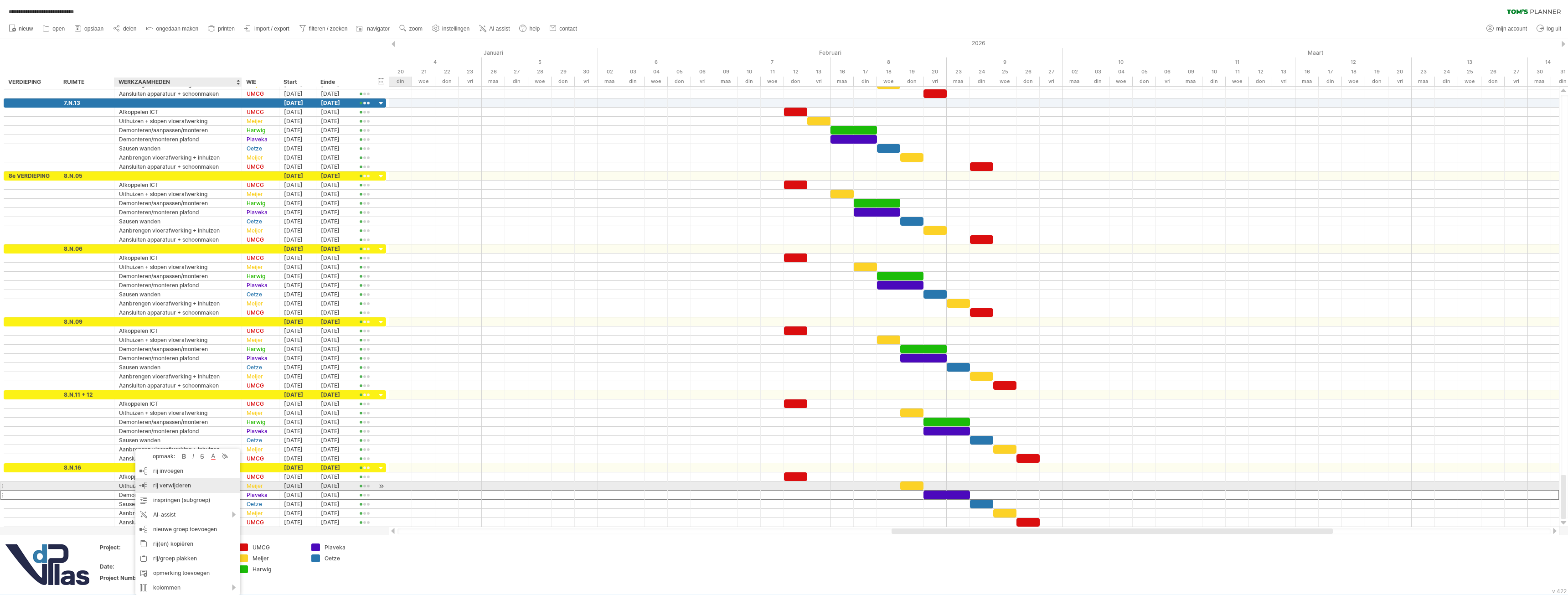
click at [156, 487] on span "rij verwijderen" at bounding box center [172, 485] width 38 height 7
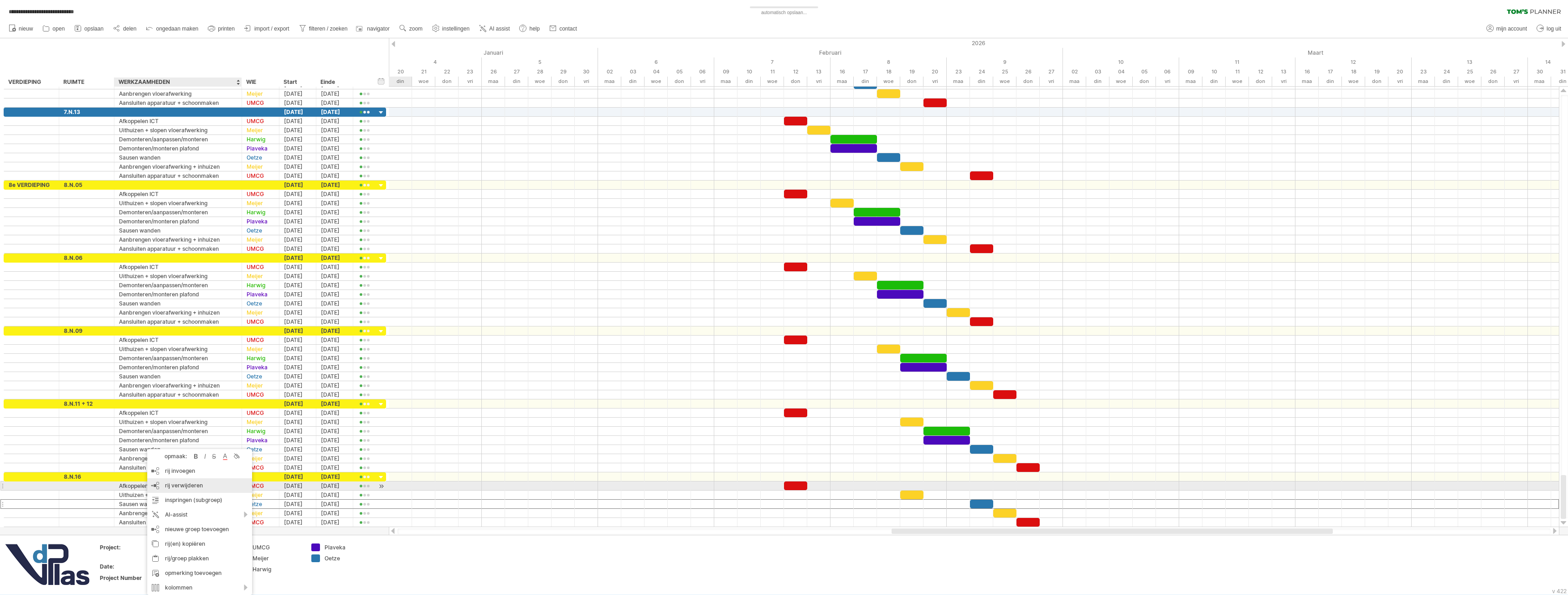
click at [178, 484] on span "rij verwijderen" at bounding box center [184, 485] width 38 height 7
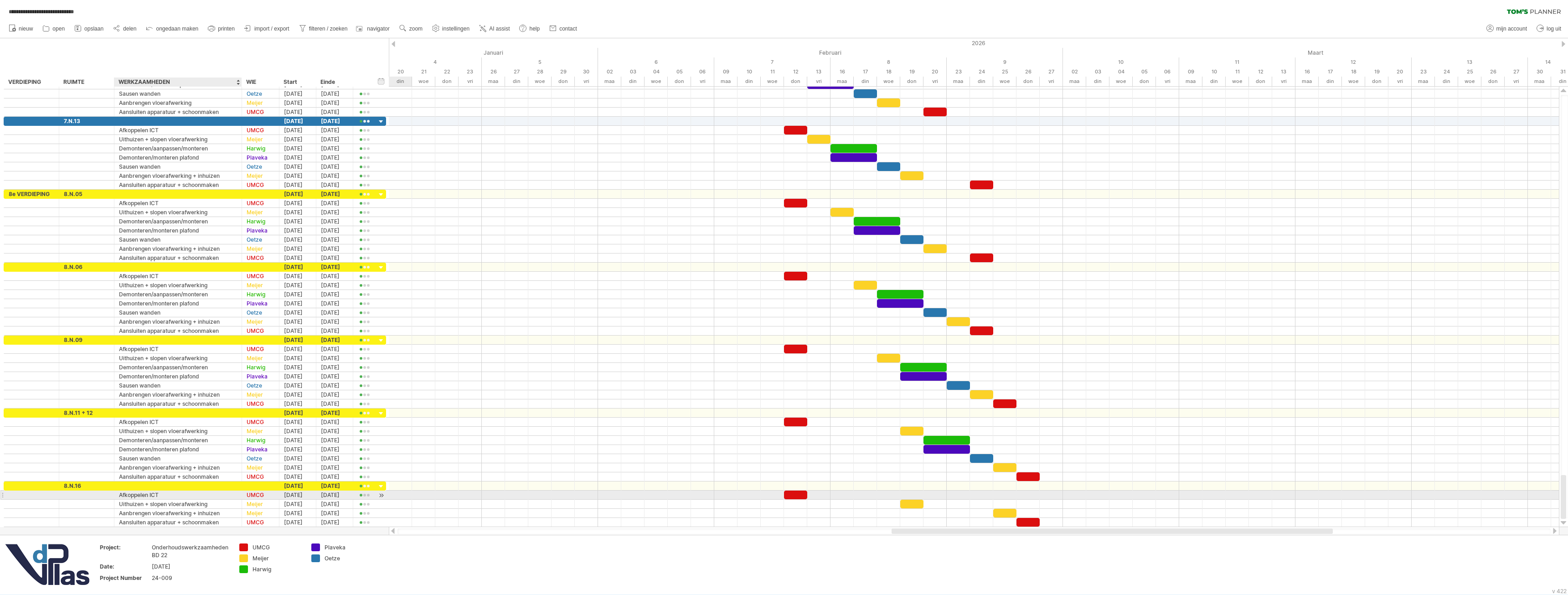
click at [143, 496] on div "Afkoppelen ICT" at bounding box center [178, 495] width 118 height 9
click at [146, 515] on div "Aanbrengen vloerafwerking + inhuizen" at bounding box center [178, 513] width 118 height 9
click at [173, 485] on span "rij verwijderen" at bounding box center [180, 485] width 38 height 7
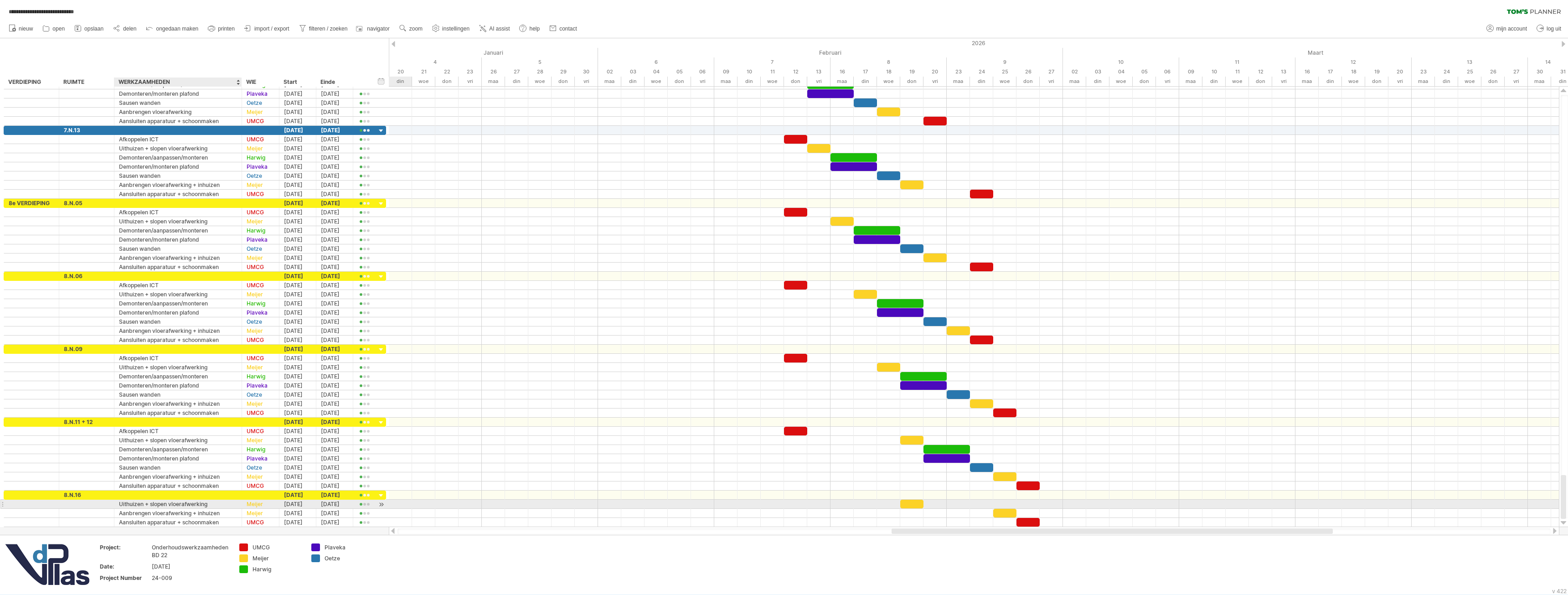
click at [173, 507] on div "Uithuizen + slopen vloerafwerking" at bounding box center [178, 504] width 118 height 9
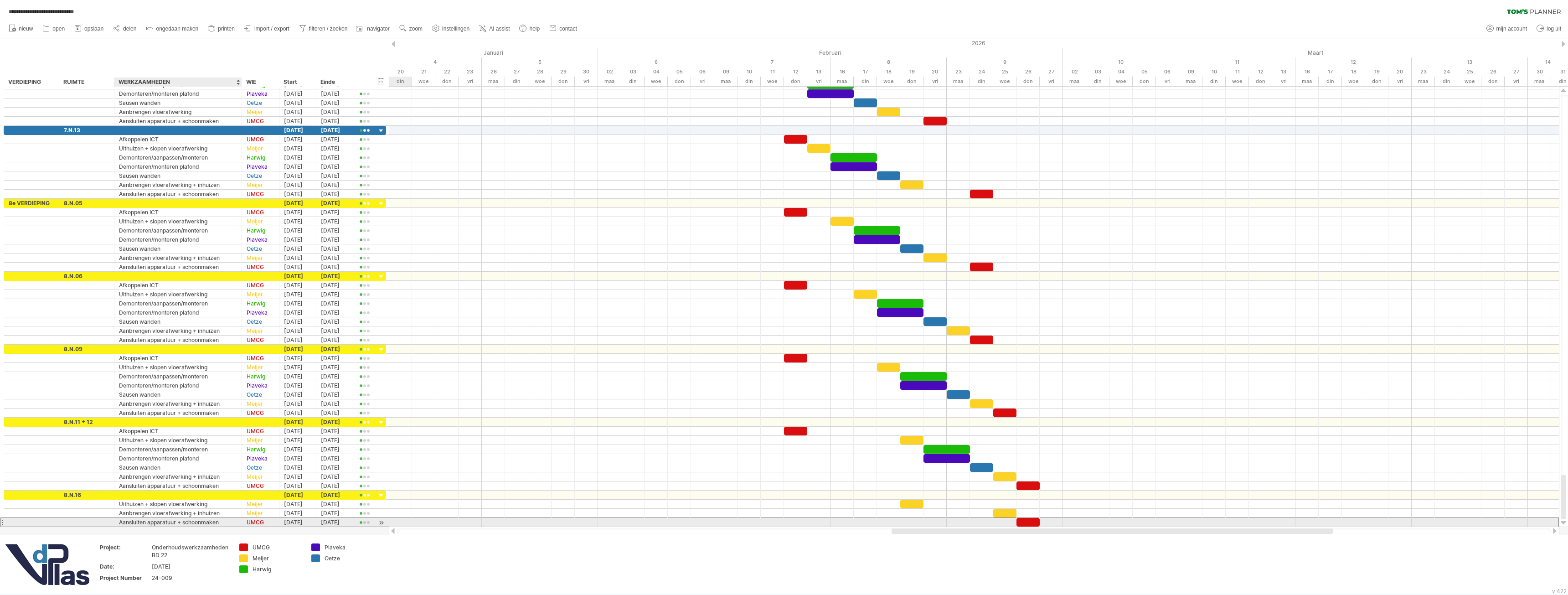
click at [156, 522] on div "Aansluiten apparatuur + schoonmaken" at bounding box center [178, 523] width 118 height 9
click at [156, 522] on input "**********" at bounding box center [178, 523] width 118 height 9
type input "**********"
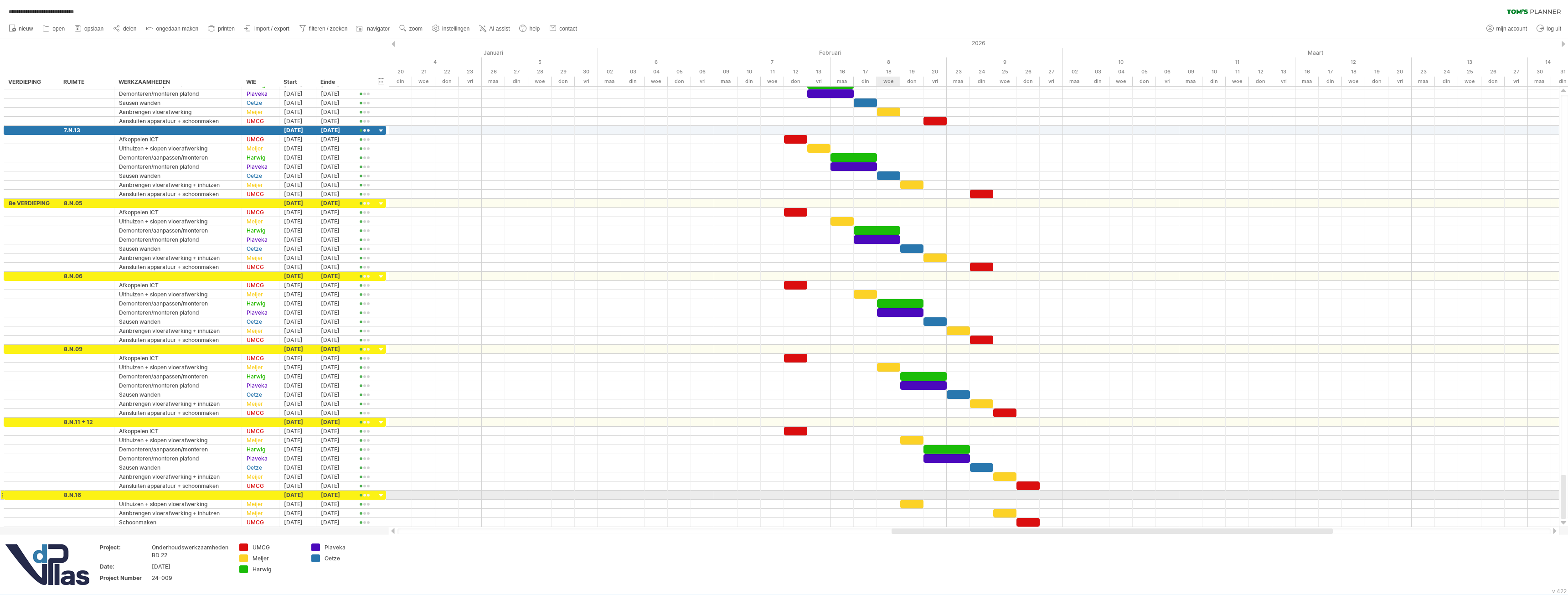
drag, startPoint x: 886, startPoint y: 493, endPoint x: 898, endPoint y: 496, distance: 12.4
click at [901, 498] on div at bounding box center [974, 495] width 1170 height 9
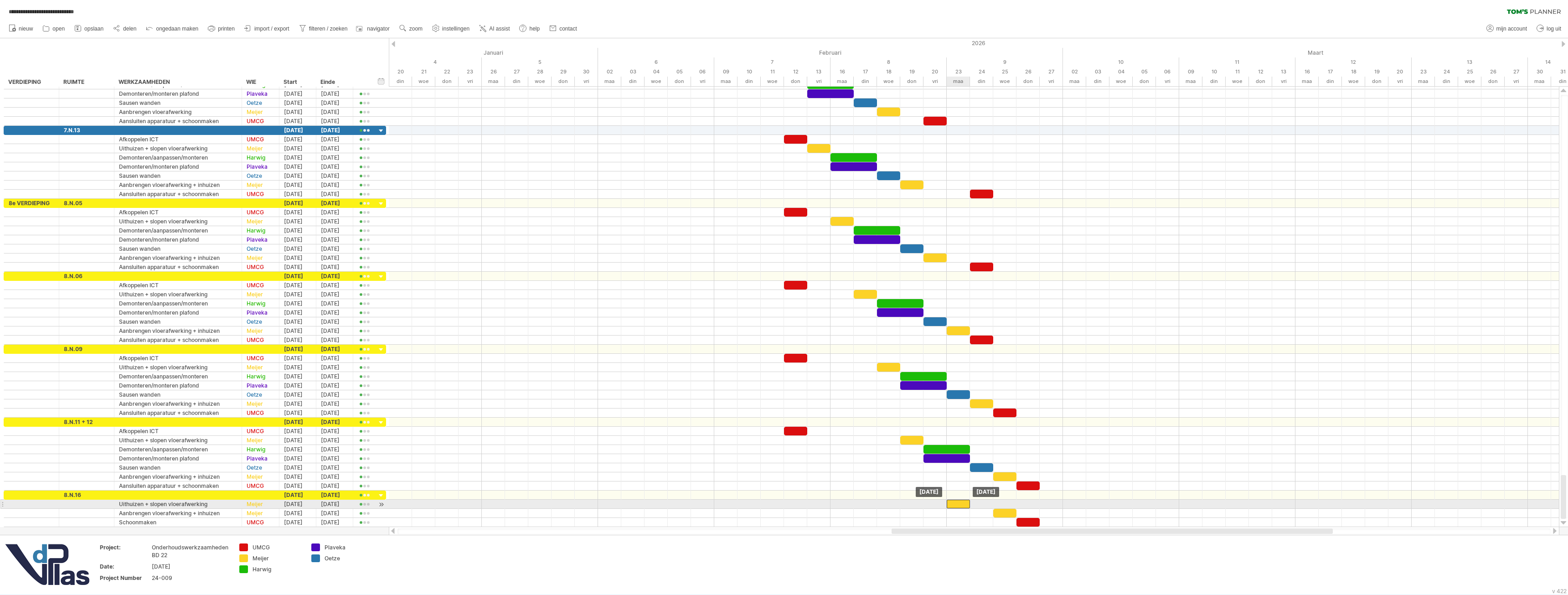
drag, startPoint x: 906, startPoint y: 504, endPoint x: 953, endPoint y: 502, distance: 47.0
click at [953, 502] on div at bounding box center [958, 504] width 23 height 9
drag, startPoint x: 1001, startPoint y: 511, endPoint x: 1011, endPoint y: 524, distance: 16.4
click at [1024, 509] on div at bounding box center [1028, 513] width 23 height 9
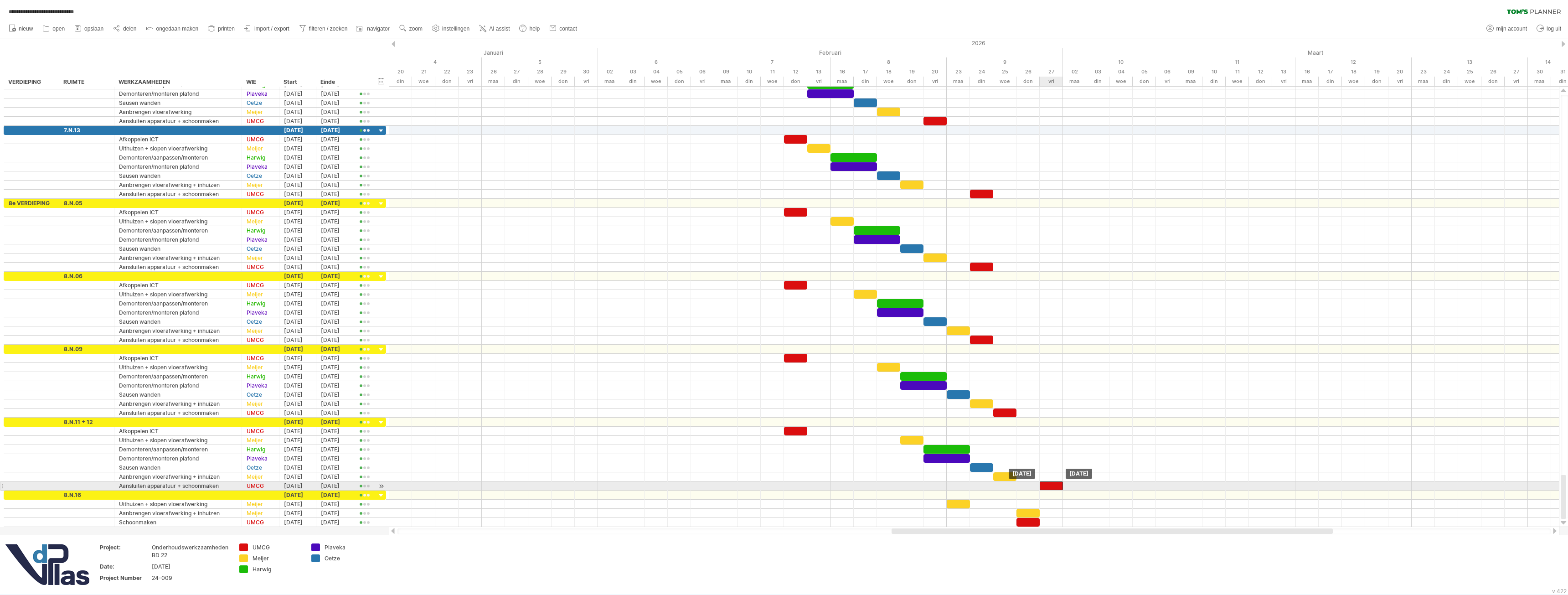
drag, startPoint x: 1030, startPoint y: 485, endPoint x: 1023, endPoint y: 525, distance: 40.6
click at [1049, 488] on div at bounding box center [1051, 486] width 23 height 9
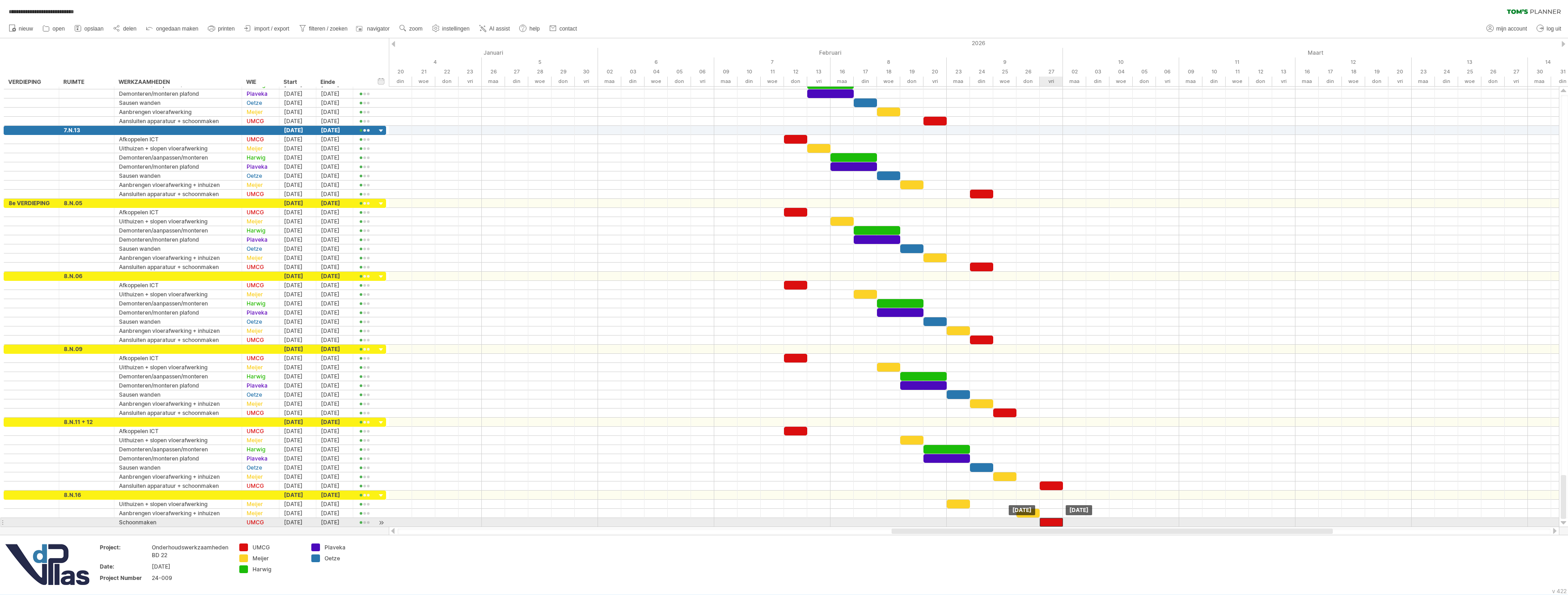
drag, startPoint x: 1027, startPoint y: 520, endPoint x: 1053, endPoint y: 519, distance: 26.0
click at [1053, 519] on div at bounding box center [1051, 523] width 23 height 9
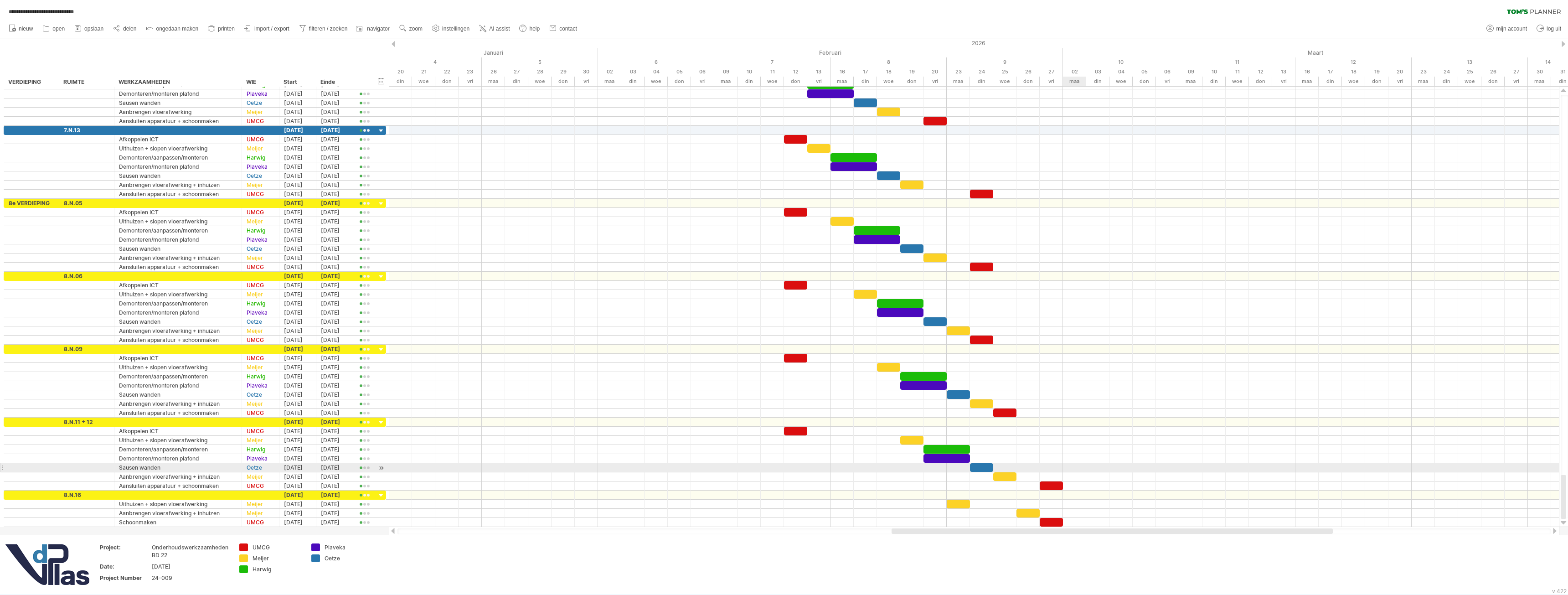
click at [1083, 465] on div at bounding box center [974, 468] width 1170 height 9
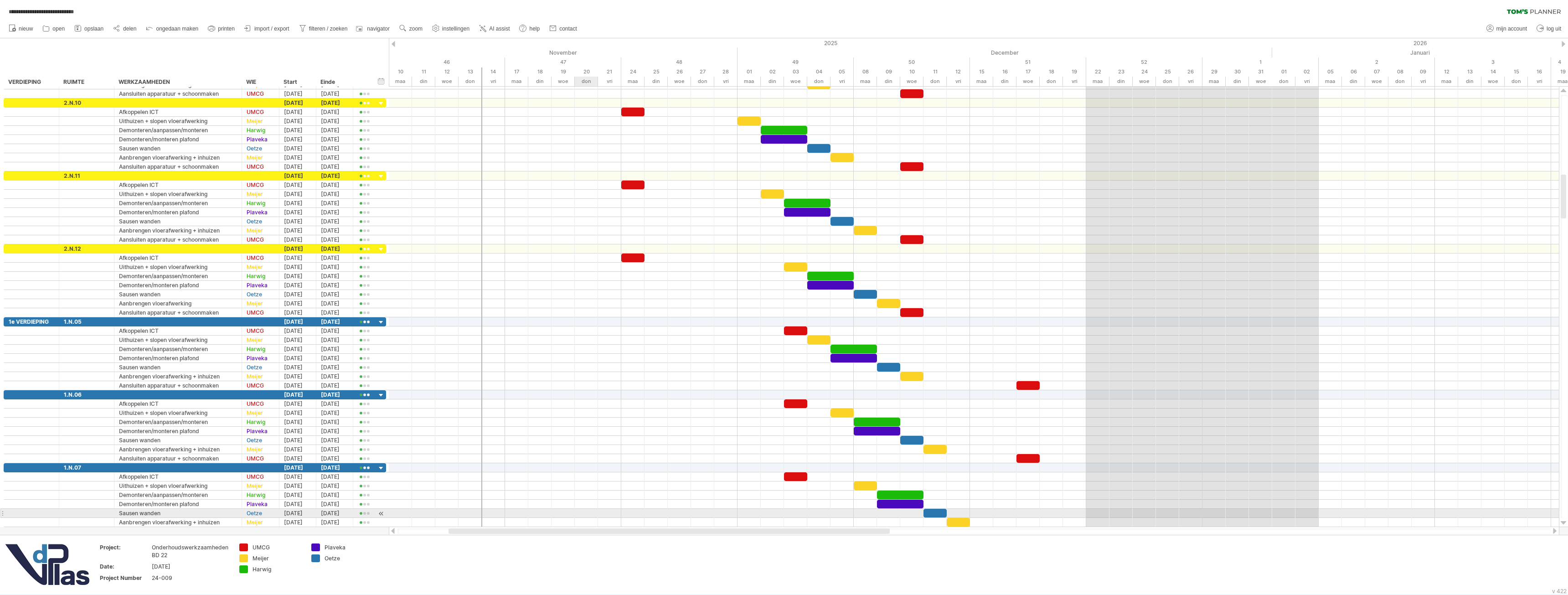
drag, startPoint x: 1019, startPoint y: 531, endPoint x: 484, endPoint y: 497, distance: 536.1
click at [484, 498] on div "**********" at bounding box center [784, 297] width 1568 height 595
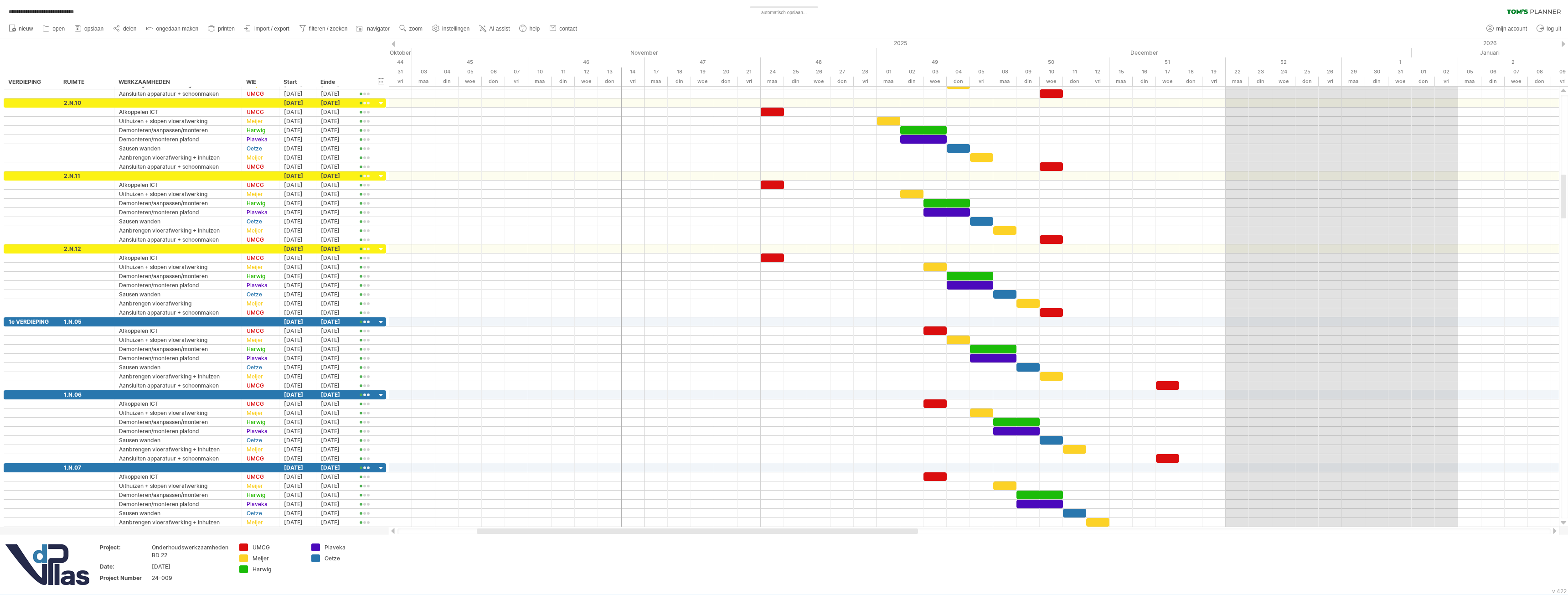
click at [127, 30] on span "delen" at bounding box center [130, 29] width 13 height 6
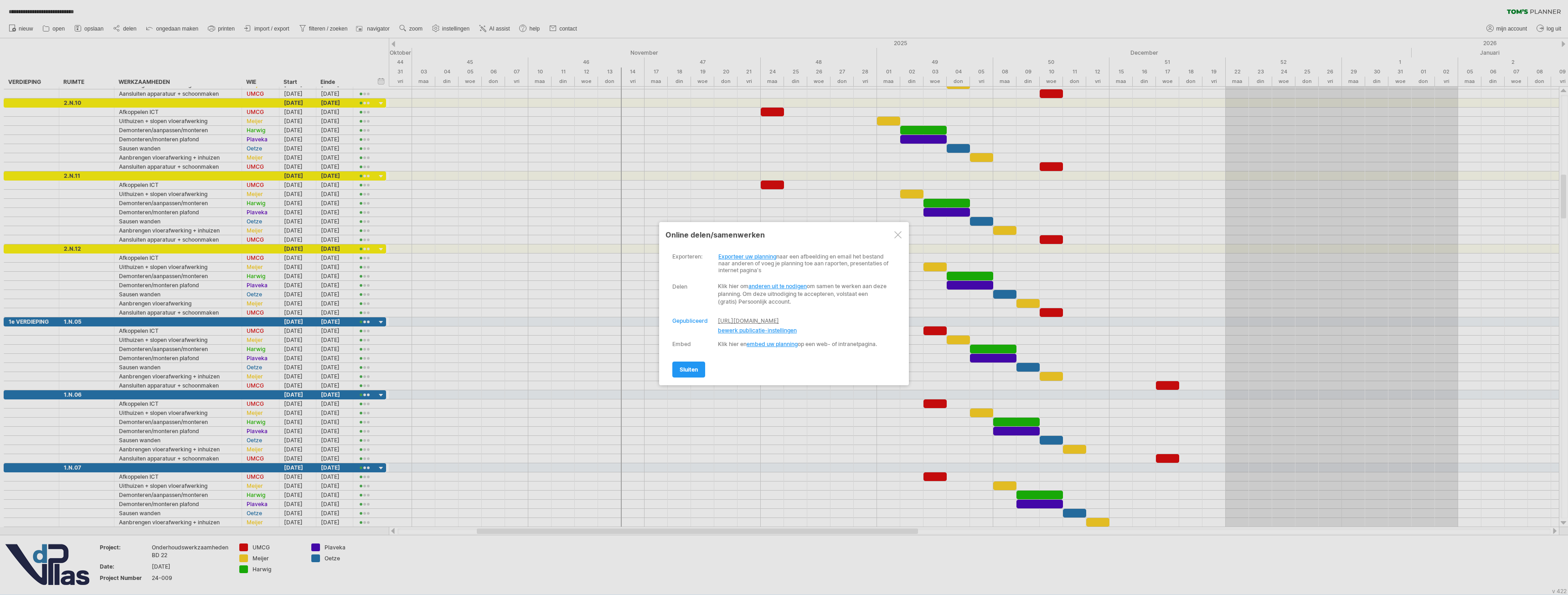
click at [755, 320] on link "[URL][DOMAIN_NAME]" at bounding box center [748, 320] width 61 height 7
drag, startPoint x: 697, startPoint y: 379, endPoint x: 1157, endPoint y: 176, distance: 502.8
click at [698, 373] on span "sluiten" at bounding box center [689, 369] width 18 height 7
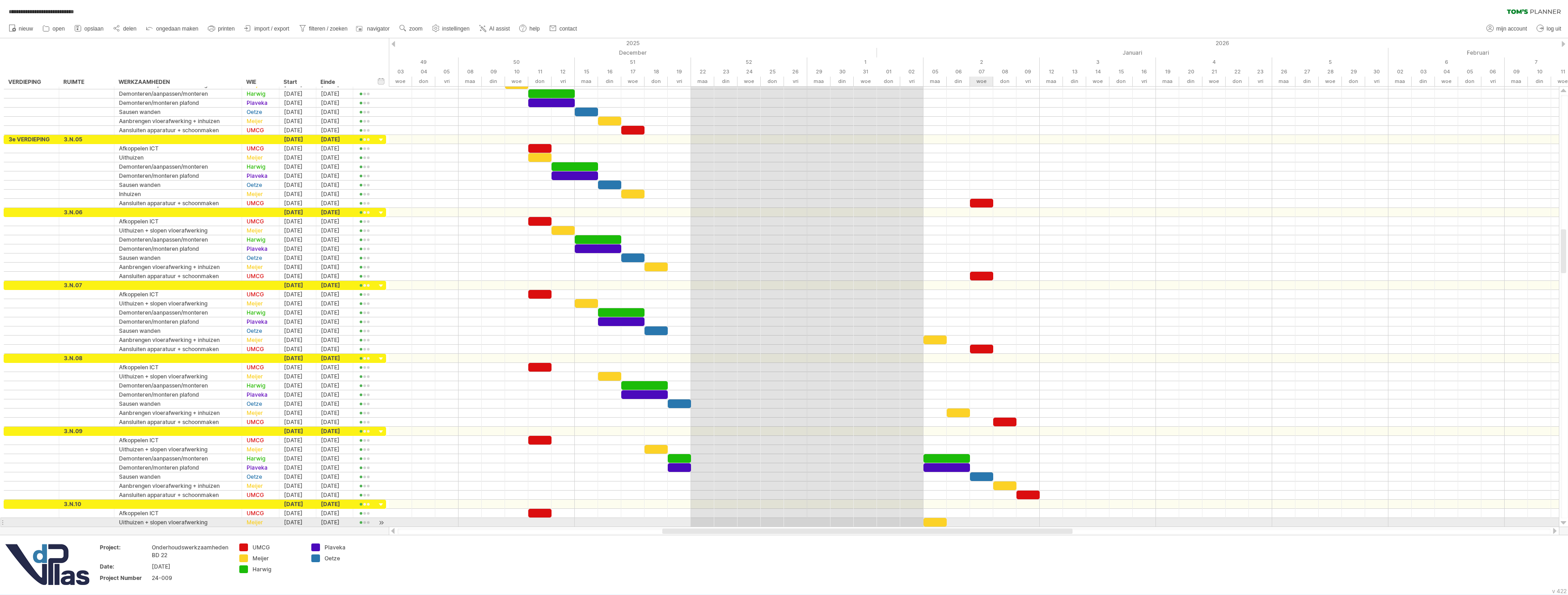
drag, startPoint x: 802, startPoint y: 532, endPoint x: 995, endPoint y: 516, distance: 193.7
click at [992, 524] on div "**********" at bounding box center [784, 297] width 1568 height 595
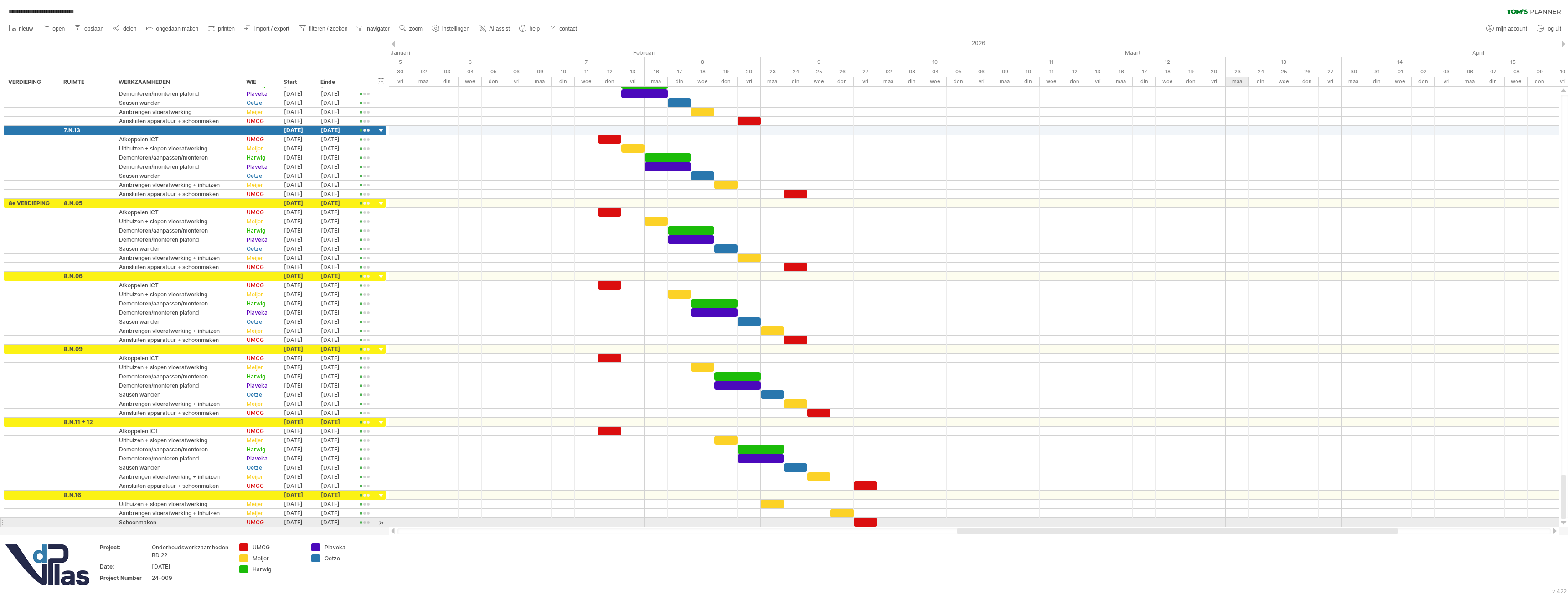
drag, startPoint x: 870, startPoint y: 533, endPoint x: 1110, endPoint y: 289, distance: 342.3
click at [1231, 518] on div "**********" at bounding box center [784, 297] width 1568 height 595
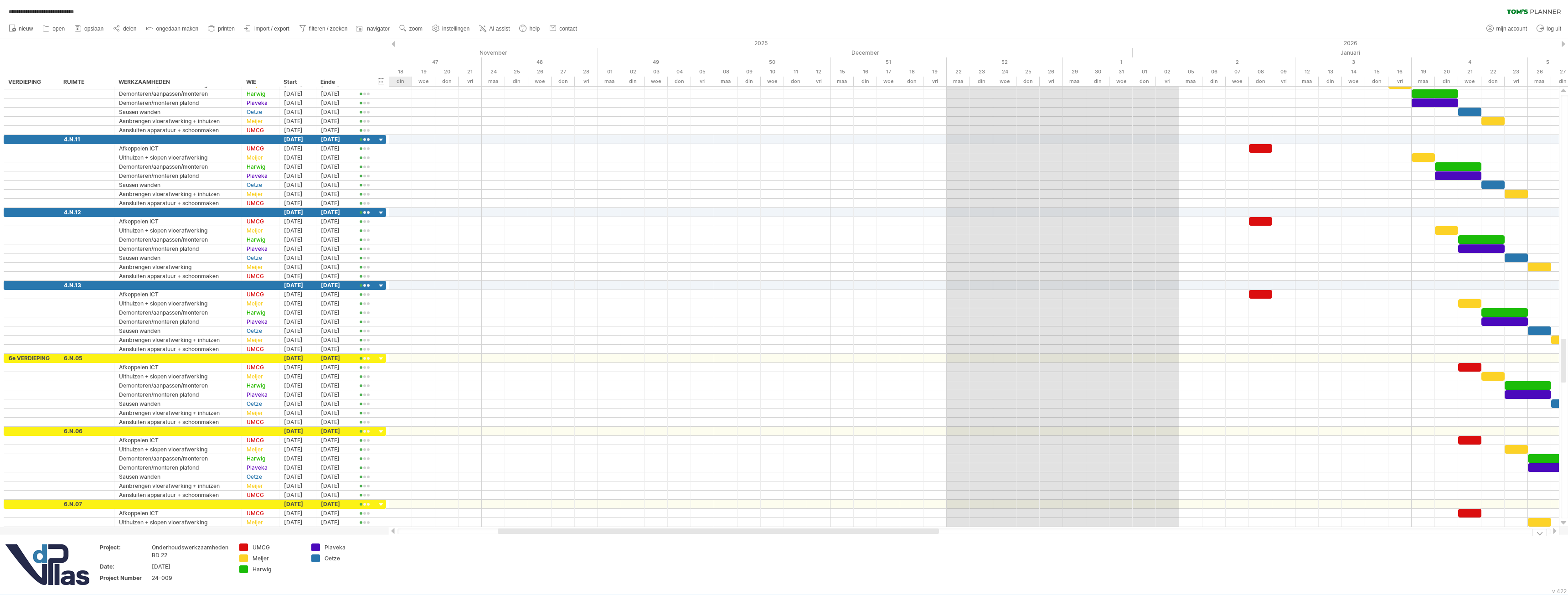
drag, startPoint x: 1146, startPoint y: 531, endPoint x: 682, endPoint y: 532, distance: 464.0
click at [682, 532] on div at bounding box center [718, 531] width 441 height 5
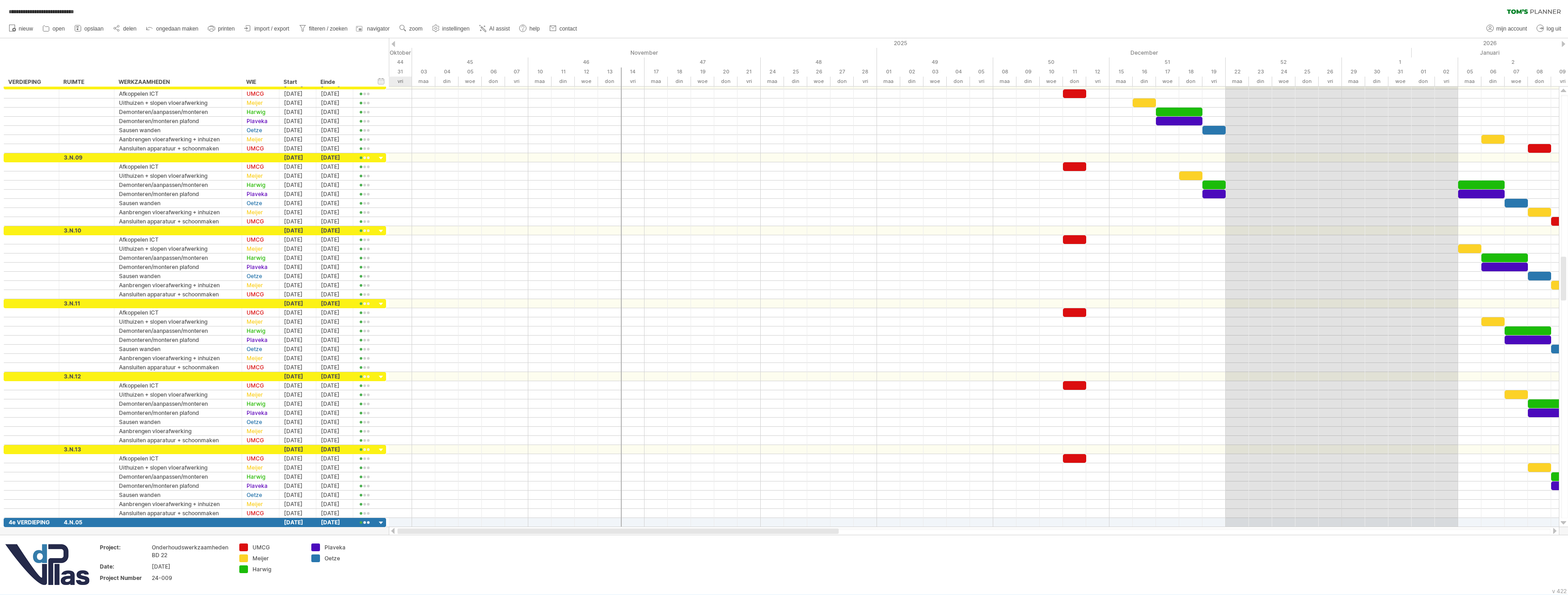
drag, startPoint x: 858, startPoint y: 532, endPoint x: 638, endPoint y: 460, distance: 231.5
click at [593, 520] on div "**********" at bounding box center [784, 297] width 1568 height 595
